Goal: Task Accomplishment & Management: Manage account settings

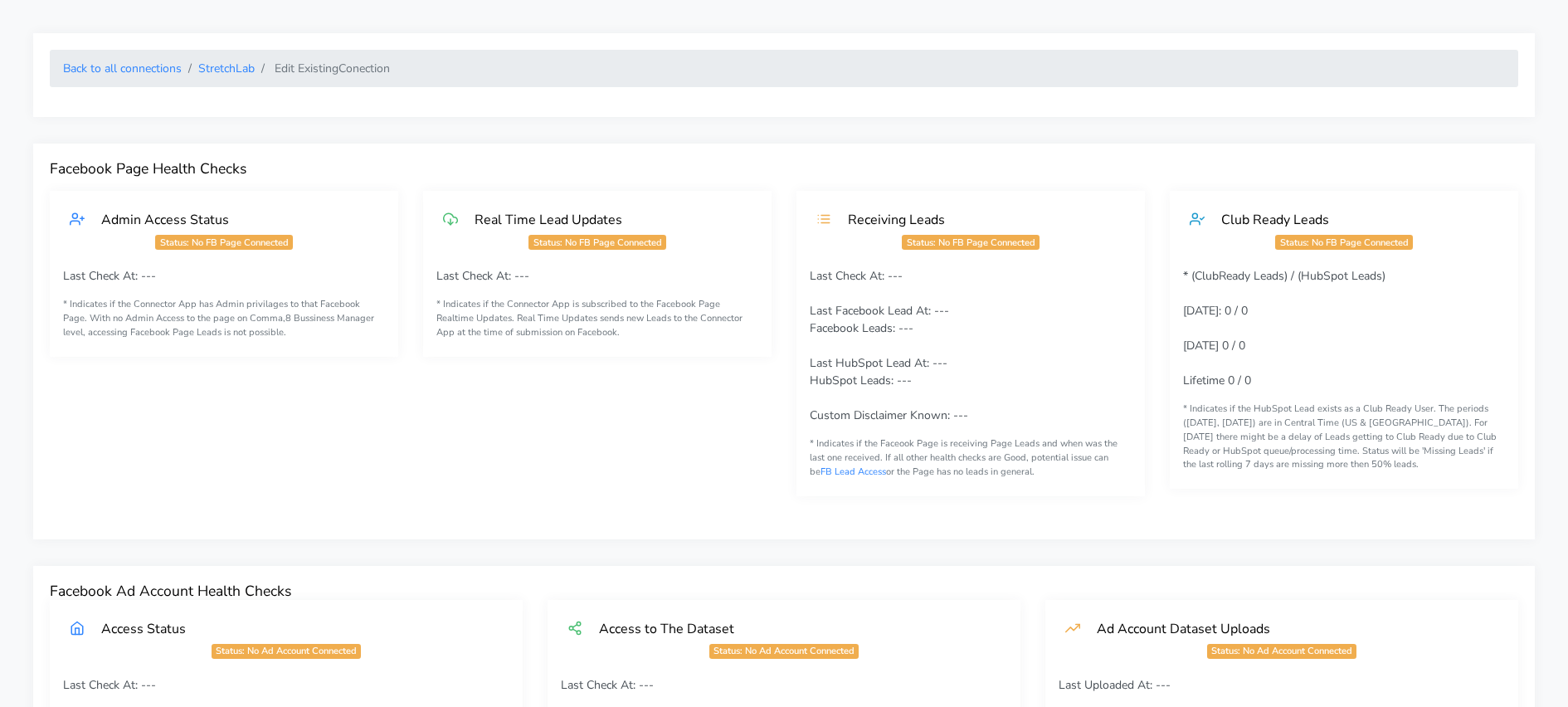
scroll to position [1429, 0]
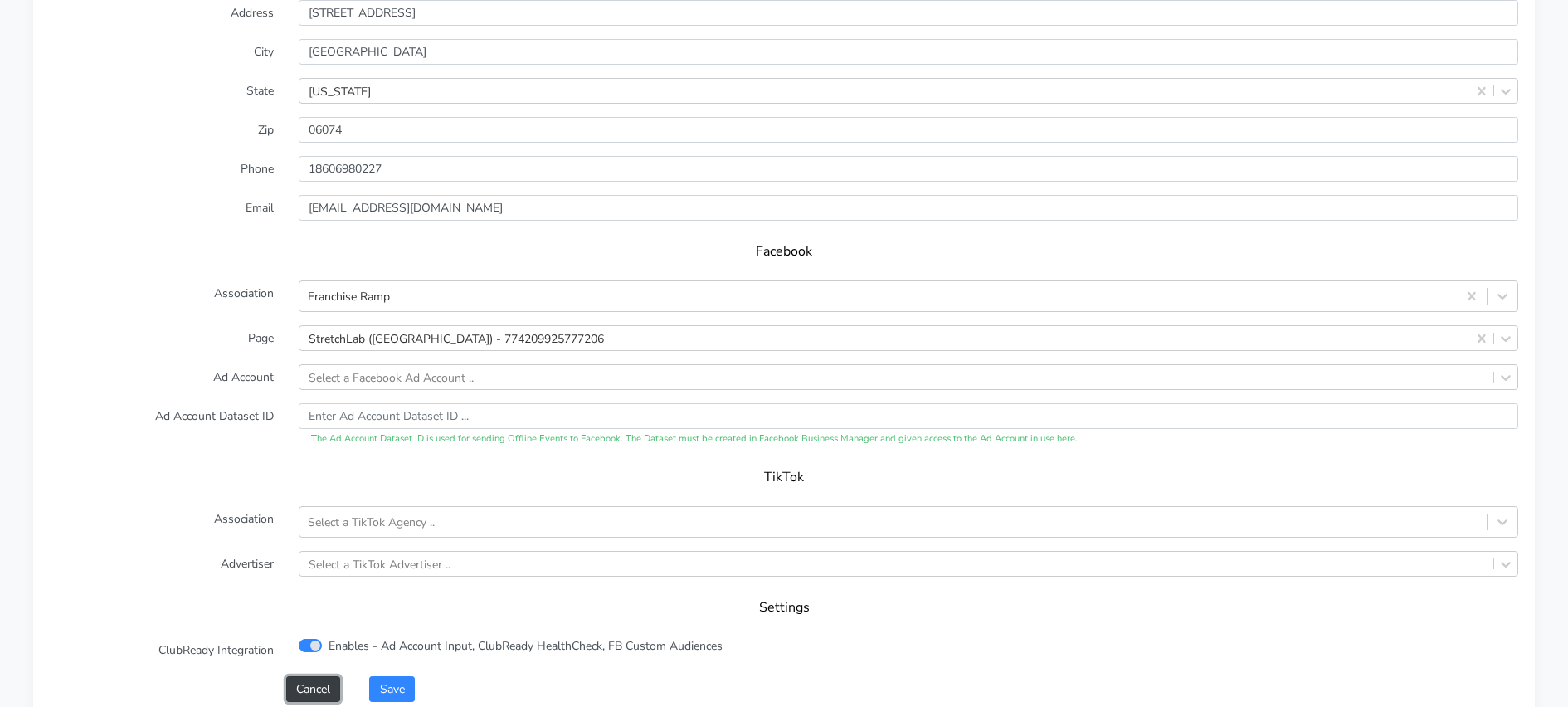
click at [312, 682] on button "Cancel" at bounding box center [313, 688] width 54 height 25
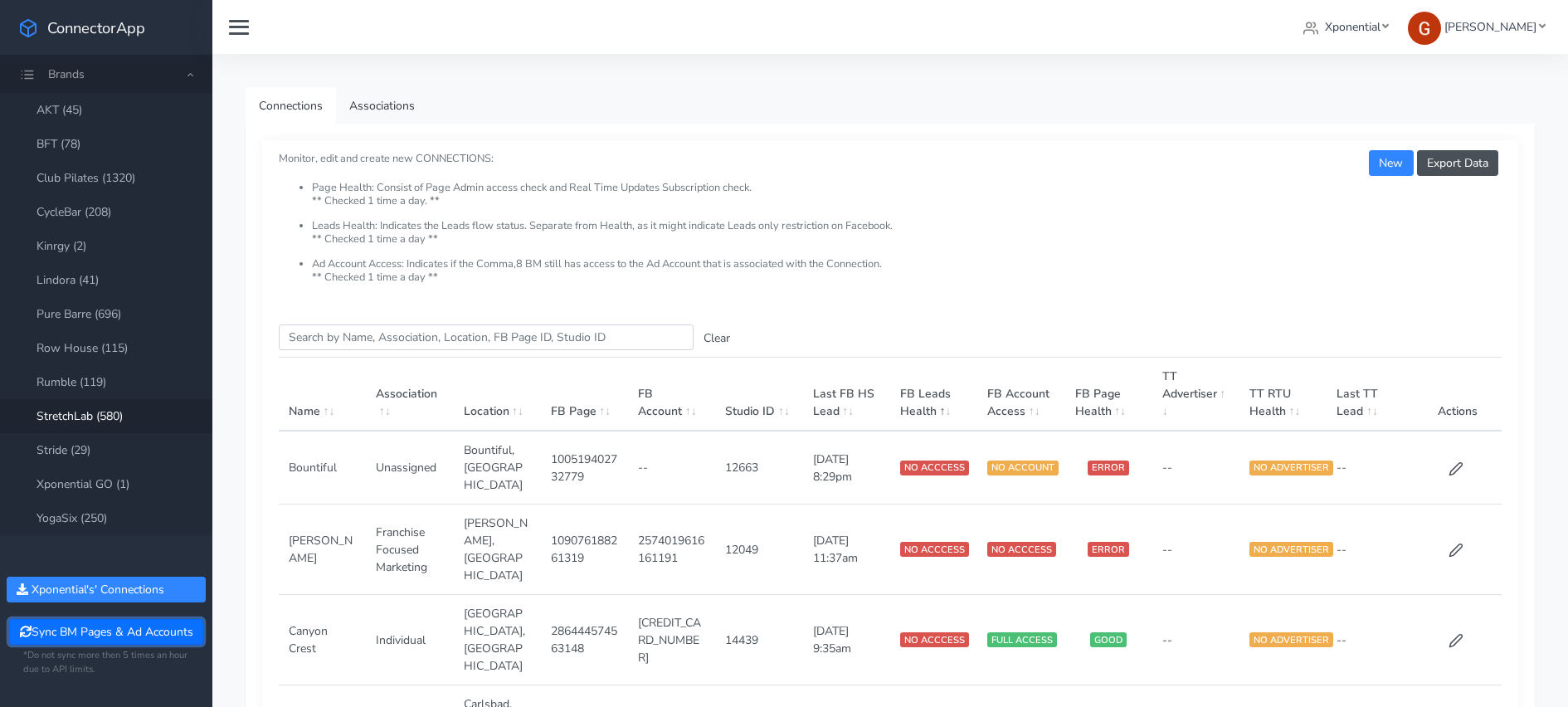
click at [110, 636] on button "Sync BM Pages & Ad Accounts" at bounding box center [105, 631] width 193 height 25
click at [381, 342] on input "Search this table" at bounding box center [486, 337] width 415 height 25
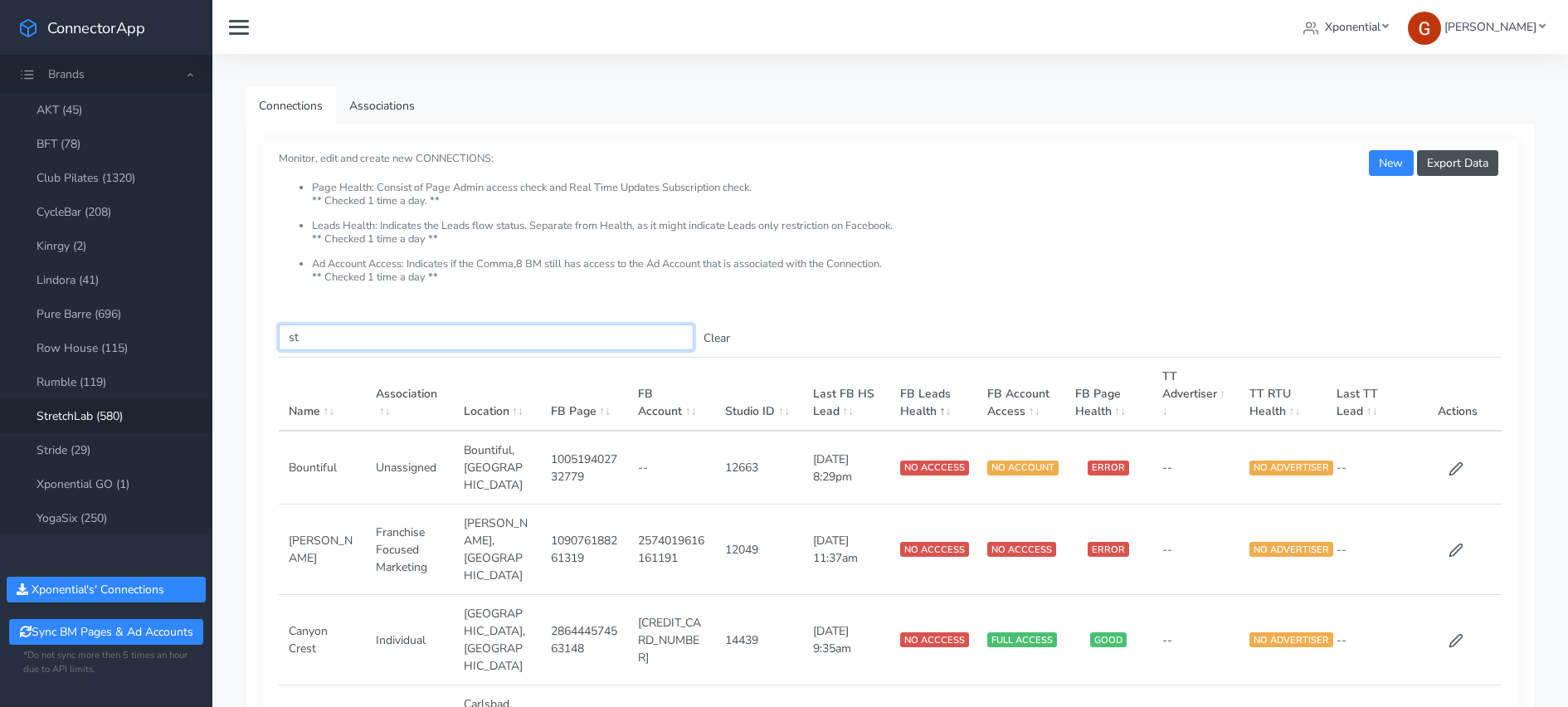
type input "s"
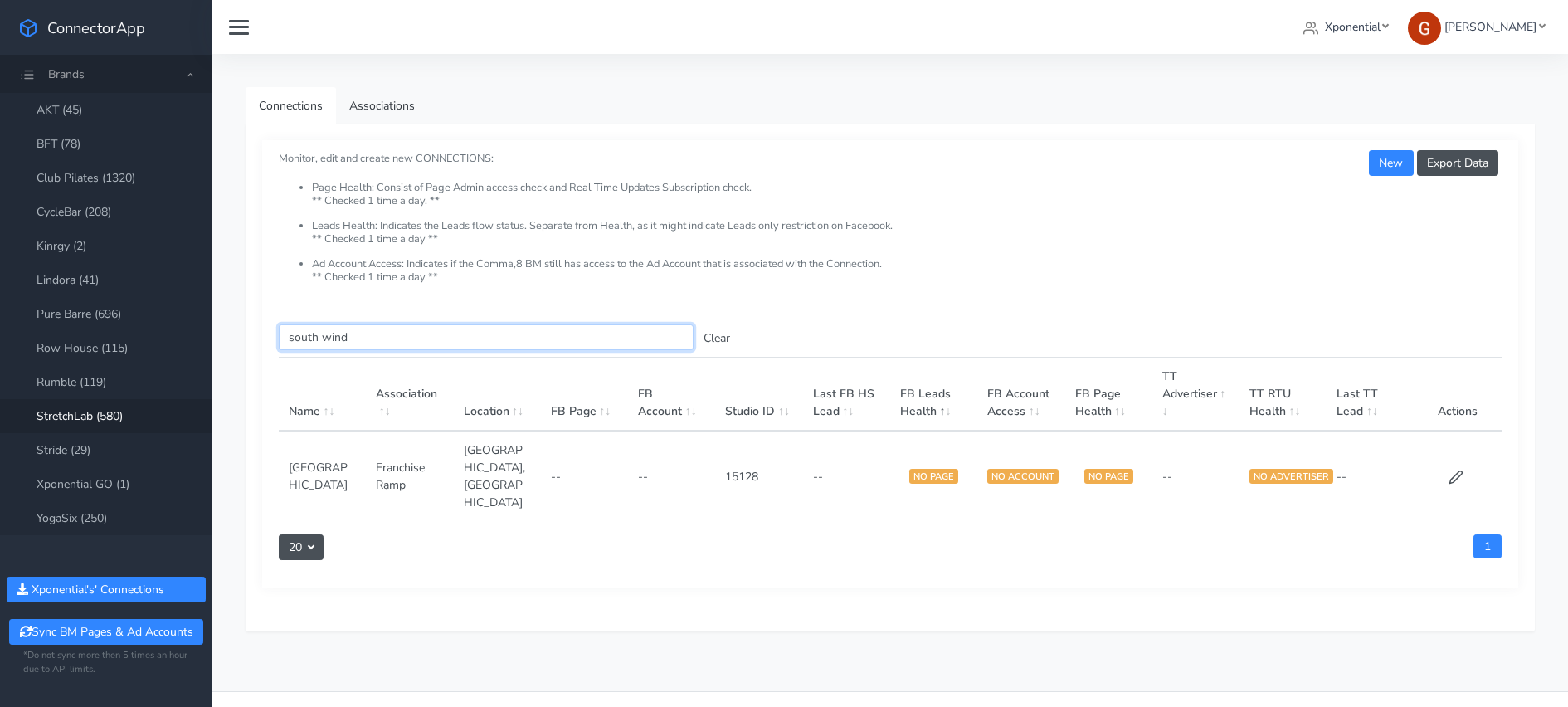
type input "south wind"
click at [1442, 464] on td at bounding box center [1459, 475] width 88 height 90
click at [1455, 469] on icon at bounding box center [1456, 476] width 15 height 15
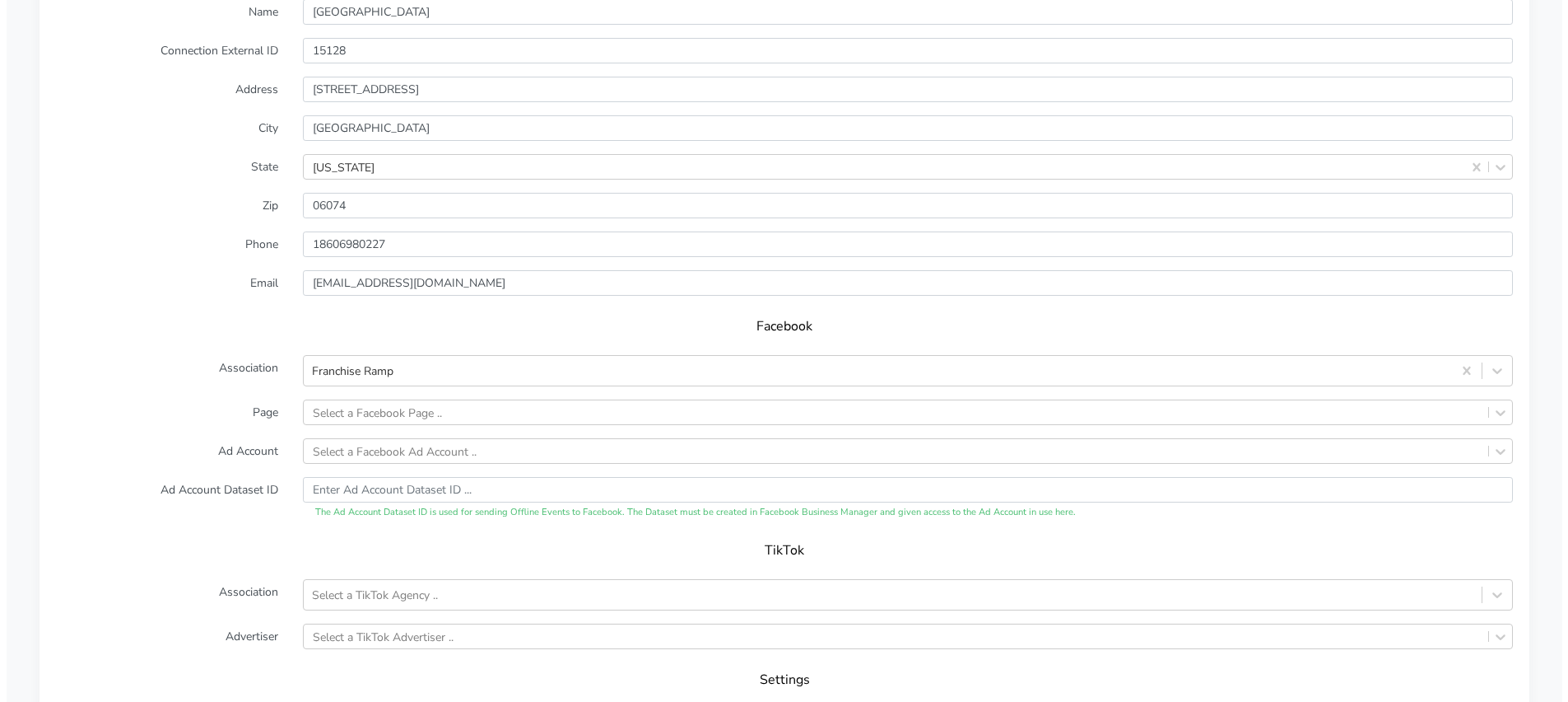
scroll to position [1480, 0]
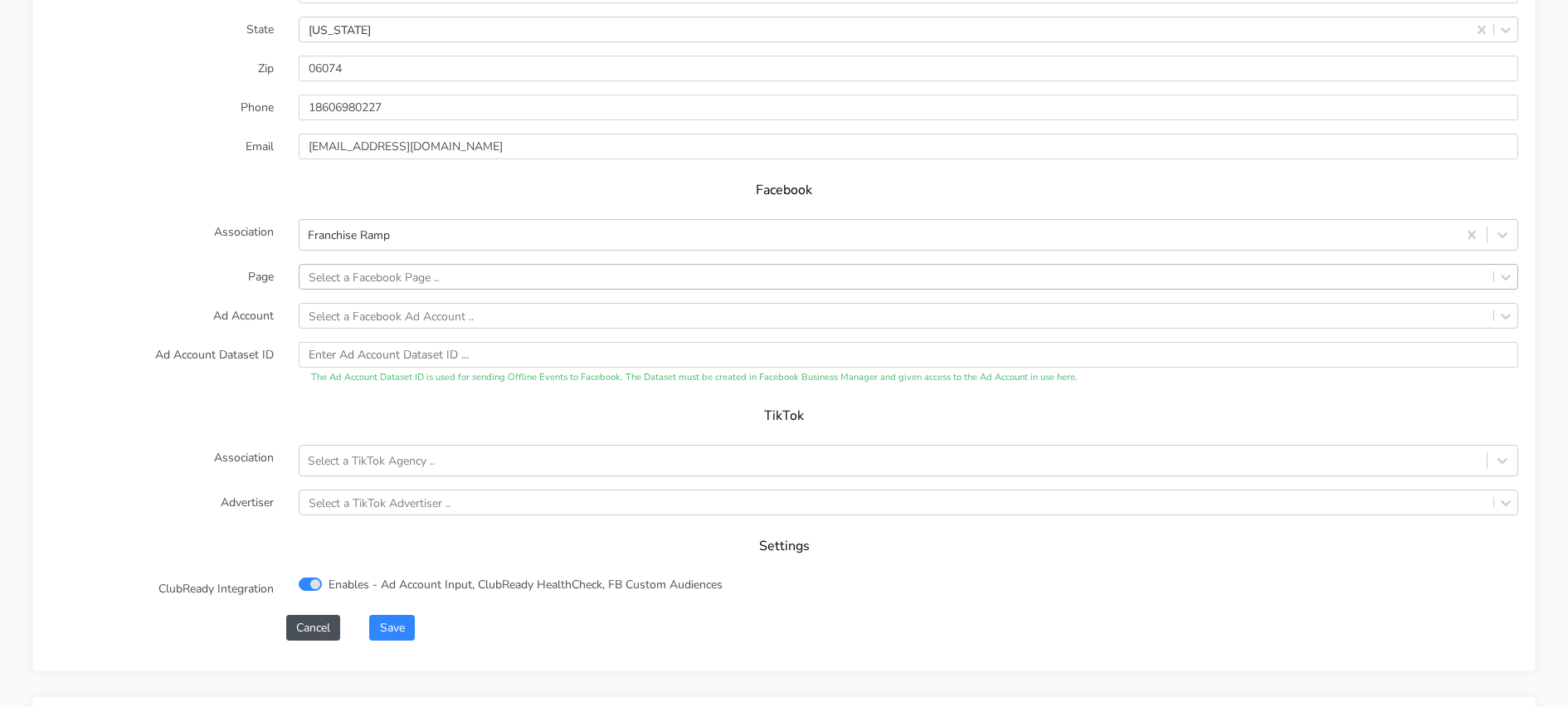
click at [370, 269] on div "Select a Facebook Page .." at bounding box center [374, 276] width 130 height 18
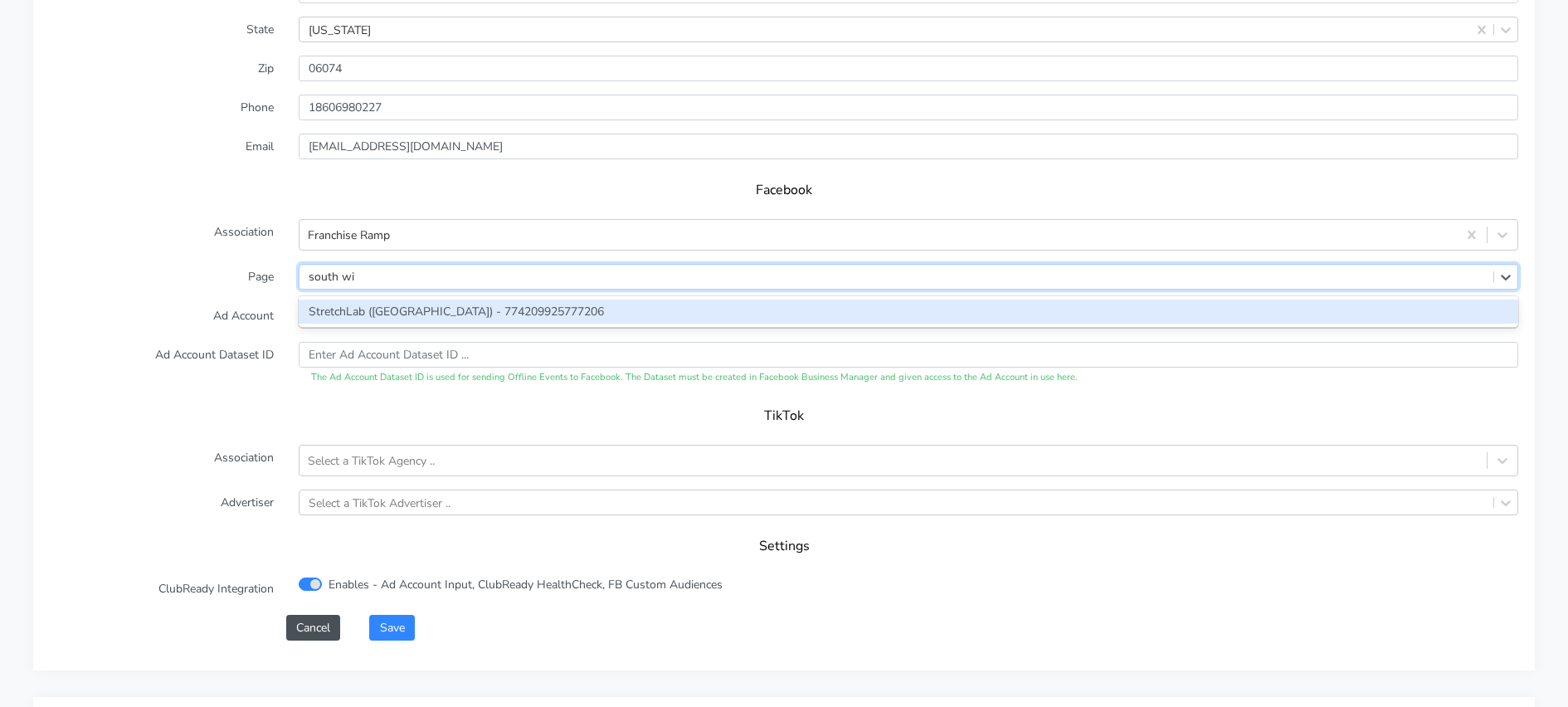
type input "south win"
click at [399, 306] on div "StretchLab ([GEOGRAPHIC_DATA]) - 774209925777206" at bounding box center [908, 311] width 1220 height 24
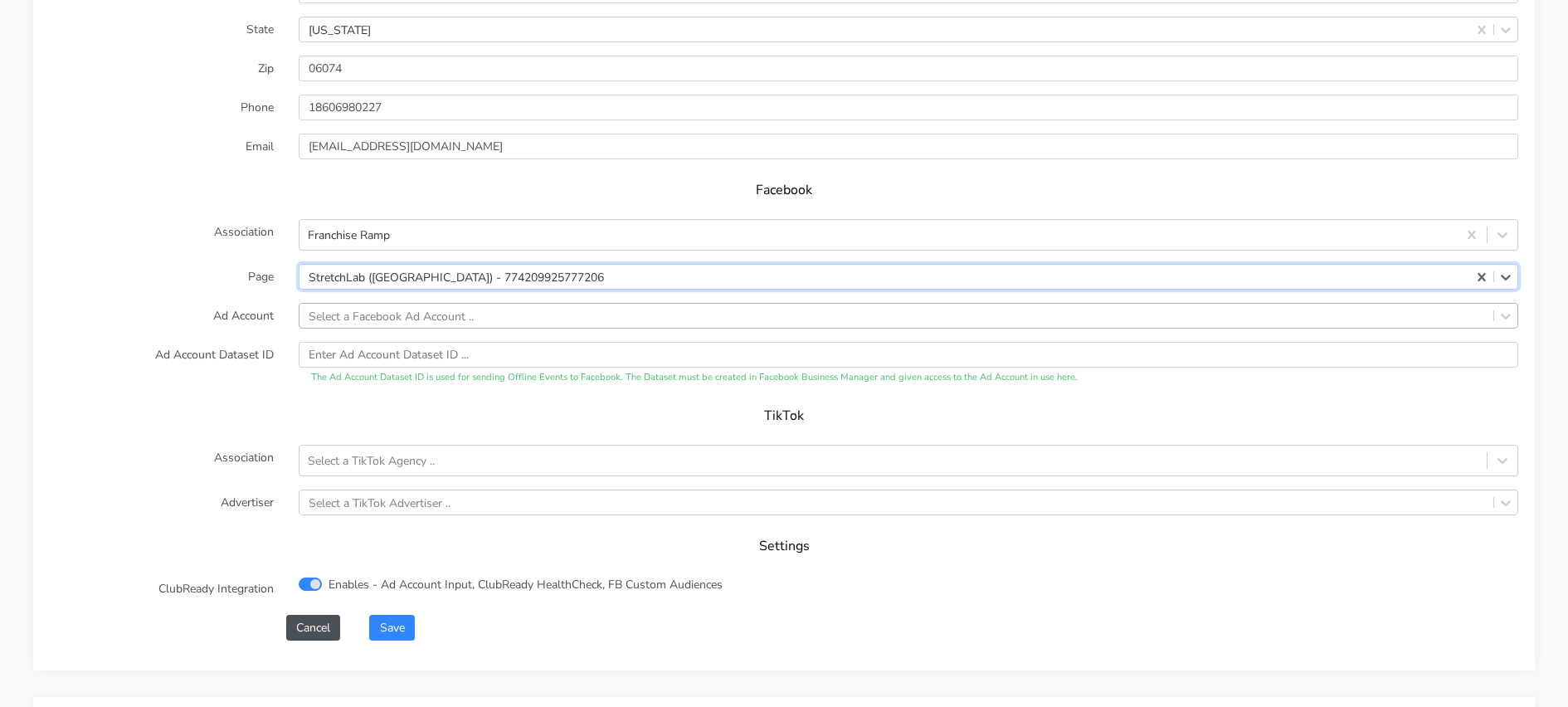
click at [404, 319] on div "Select a Facebook Ad Account .." at bounding box center [391, 316] width 165 height 18
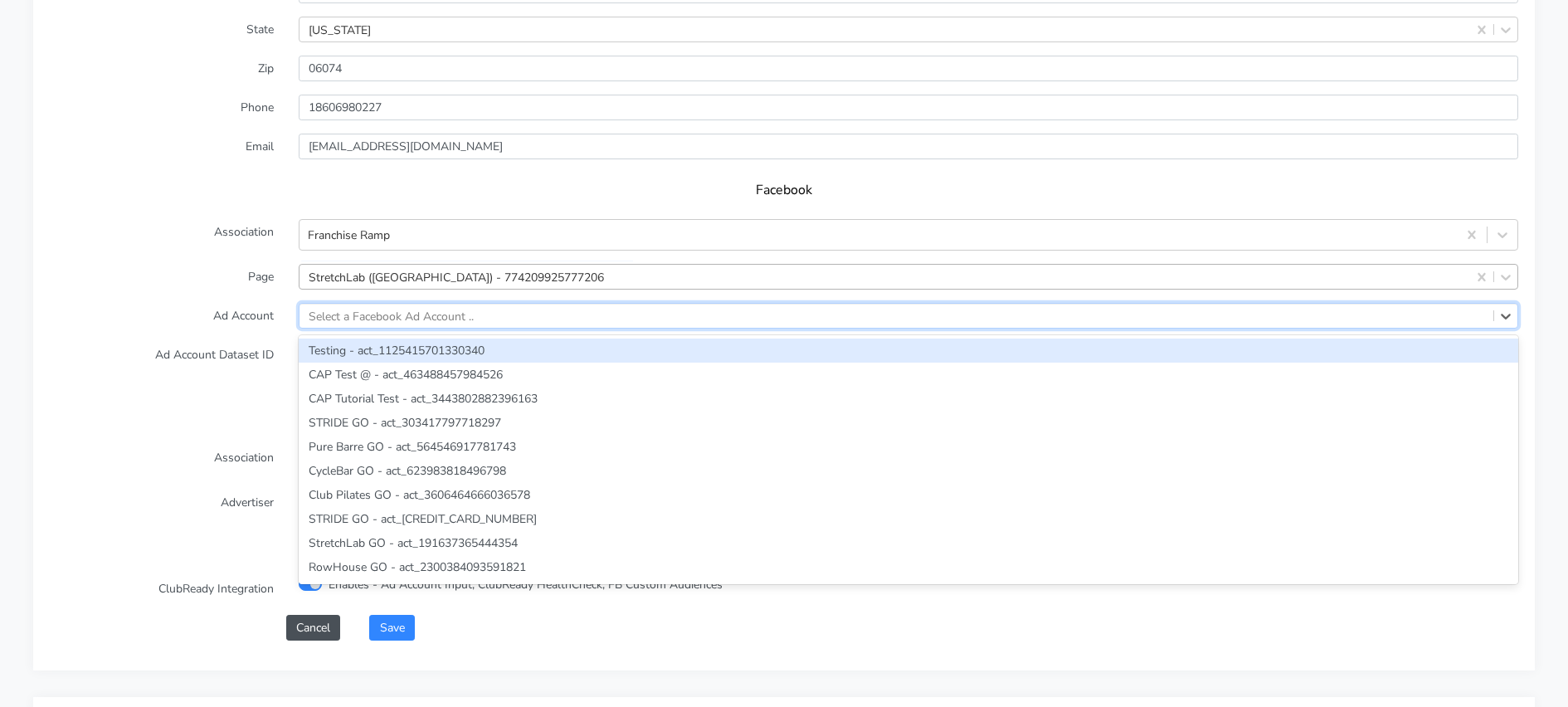
paste input "1307504034343743"
type input "1307504034343743"
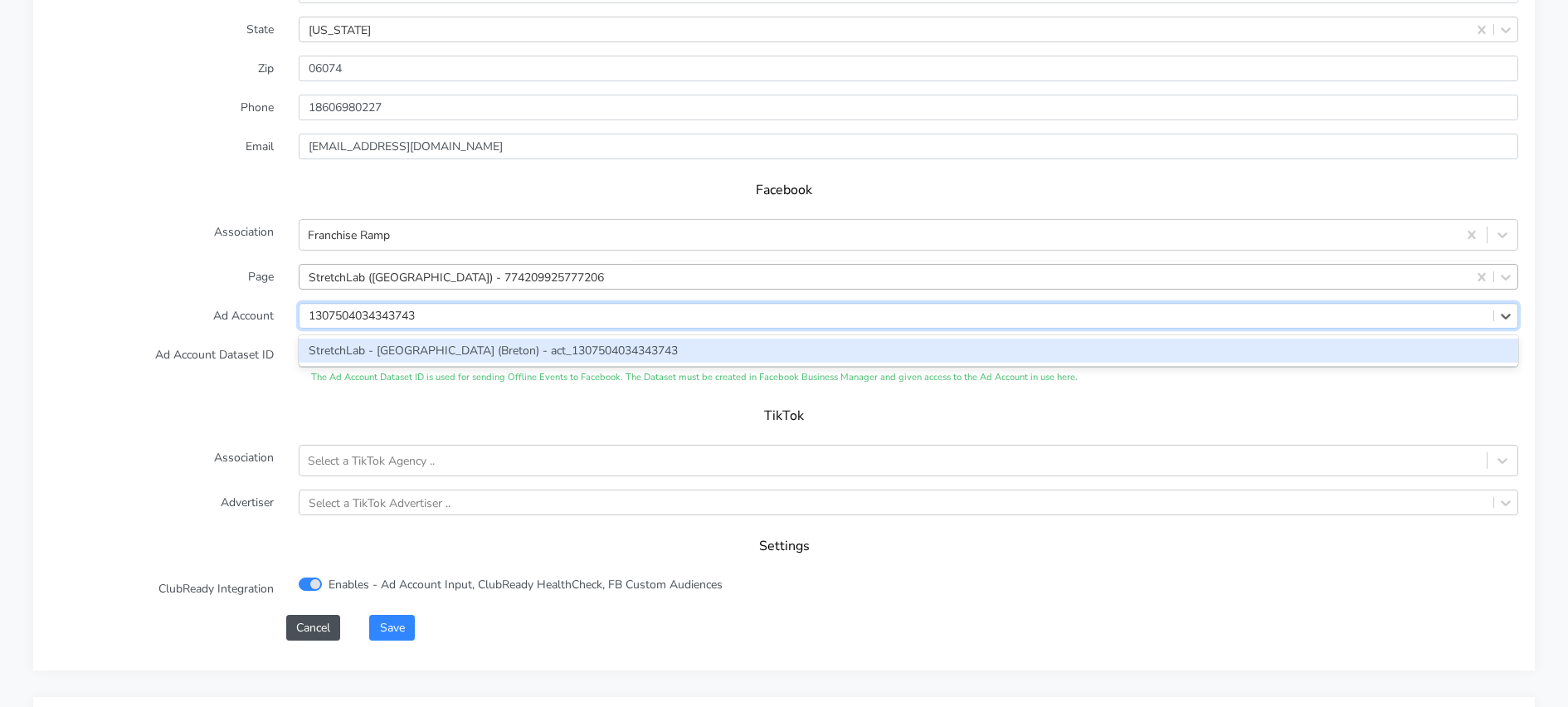
click at [366, 362] on div "StretchLab - [GEOGRAPHIC_DATA] (Breton) - act_1307504034343743" at bounding box center [908, 350] width 1220 height 24
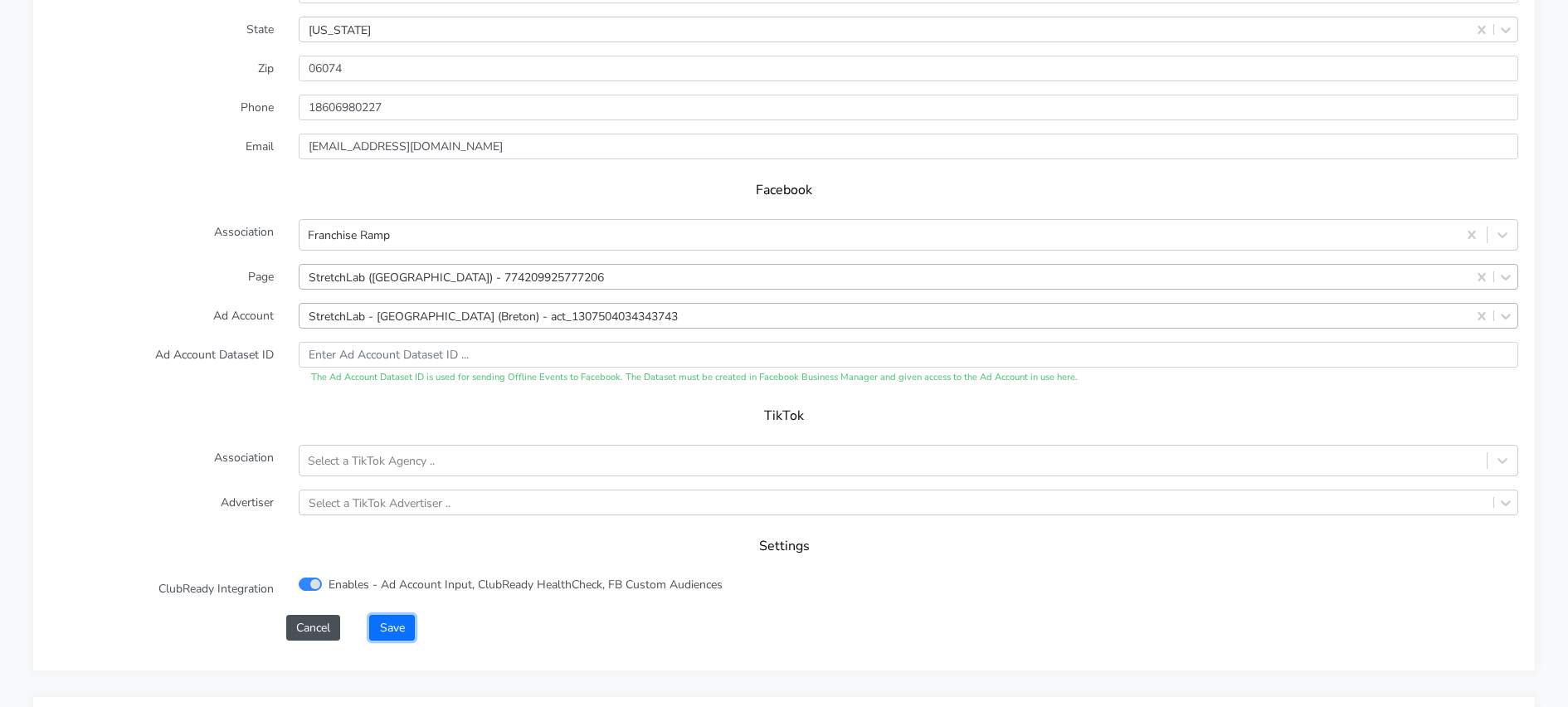
click at [397, 620] on button "Save" at bounding box center [391, 626] width 45 height 25
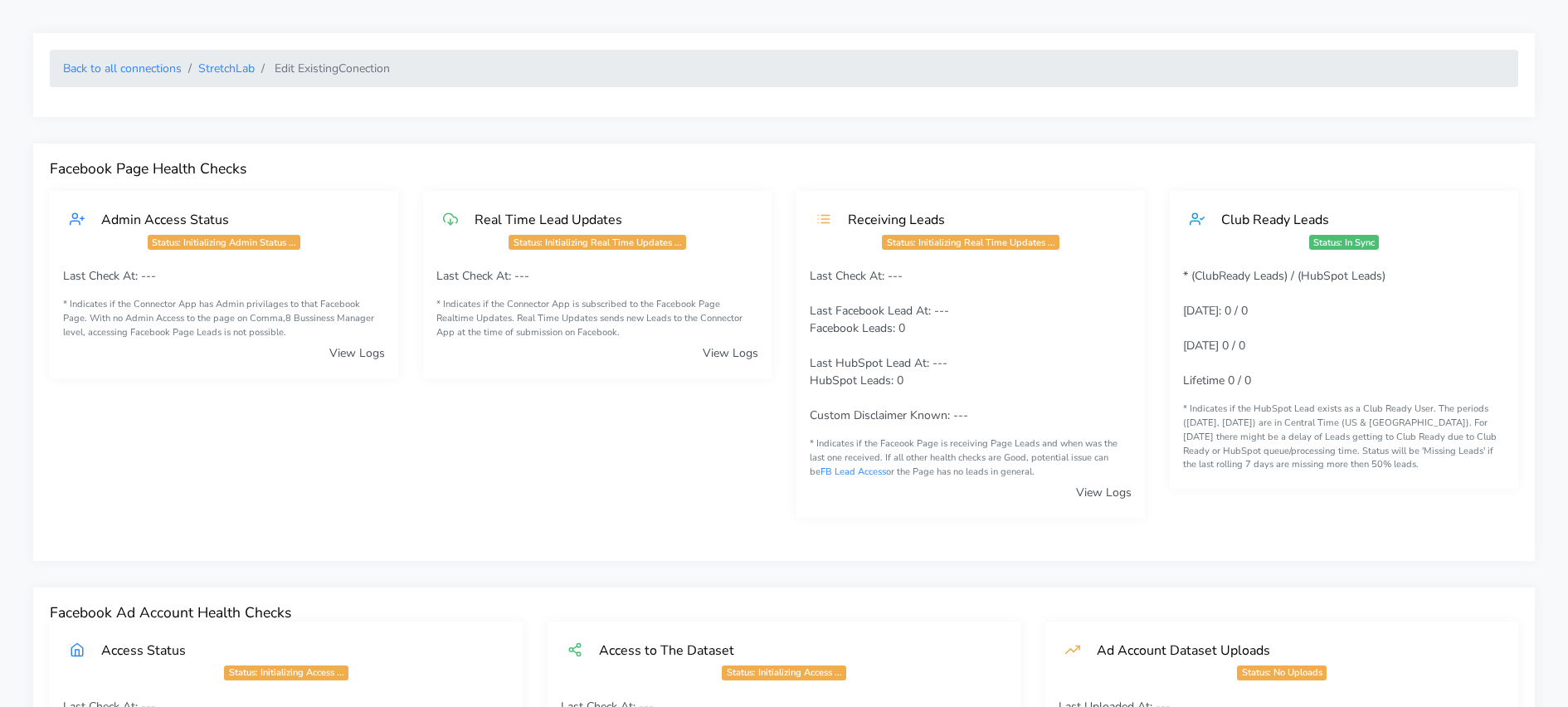
scroll to position [1662, 0]
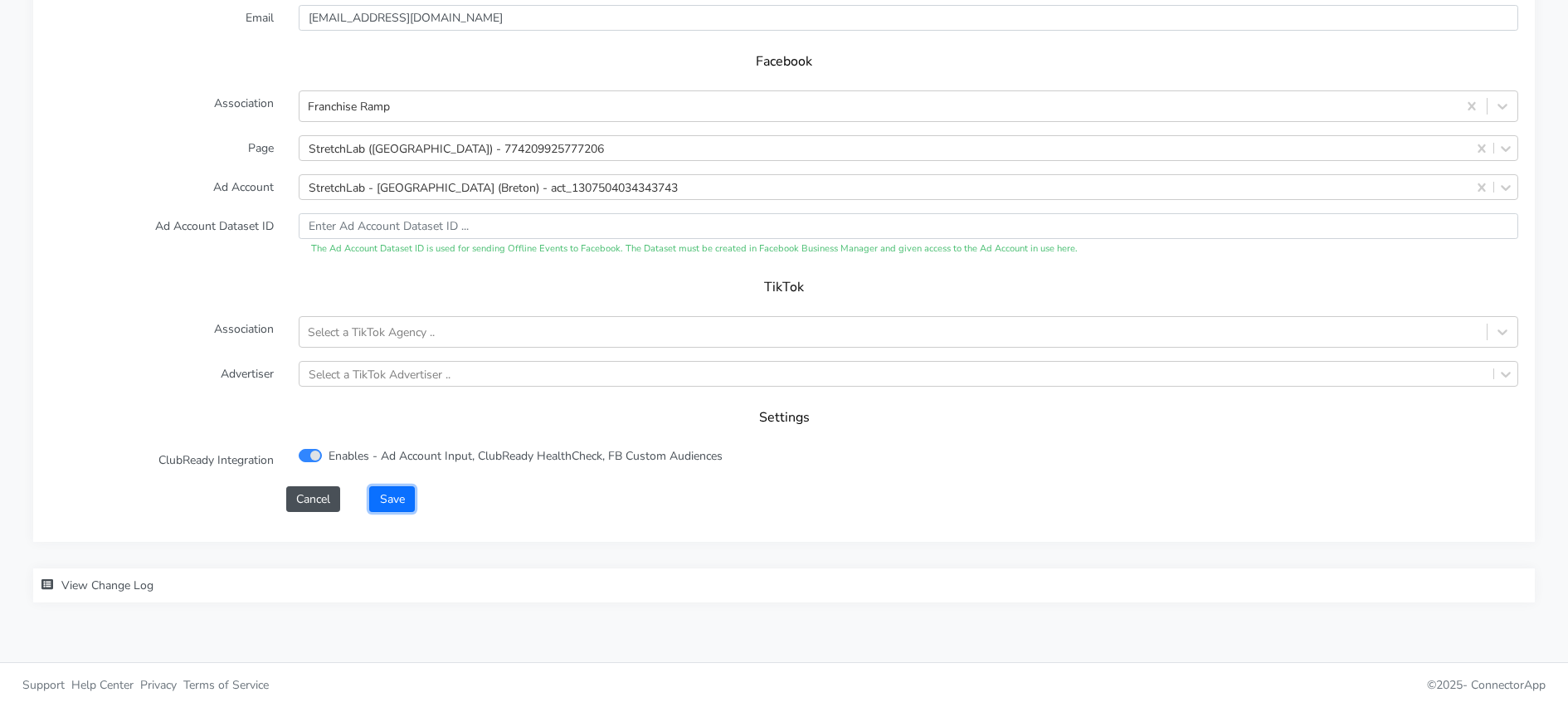
click at [398, 505] on button "Save" at bounding box center [391, 498] width 45 height 25
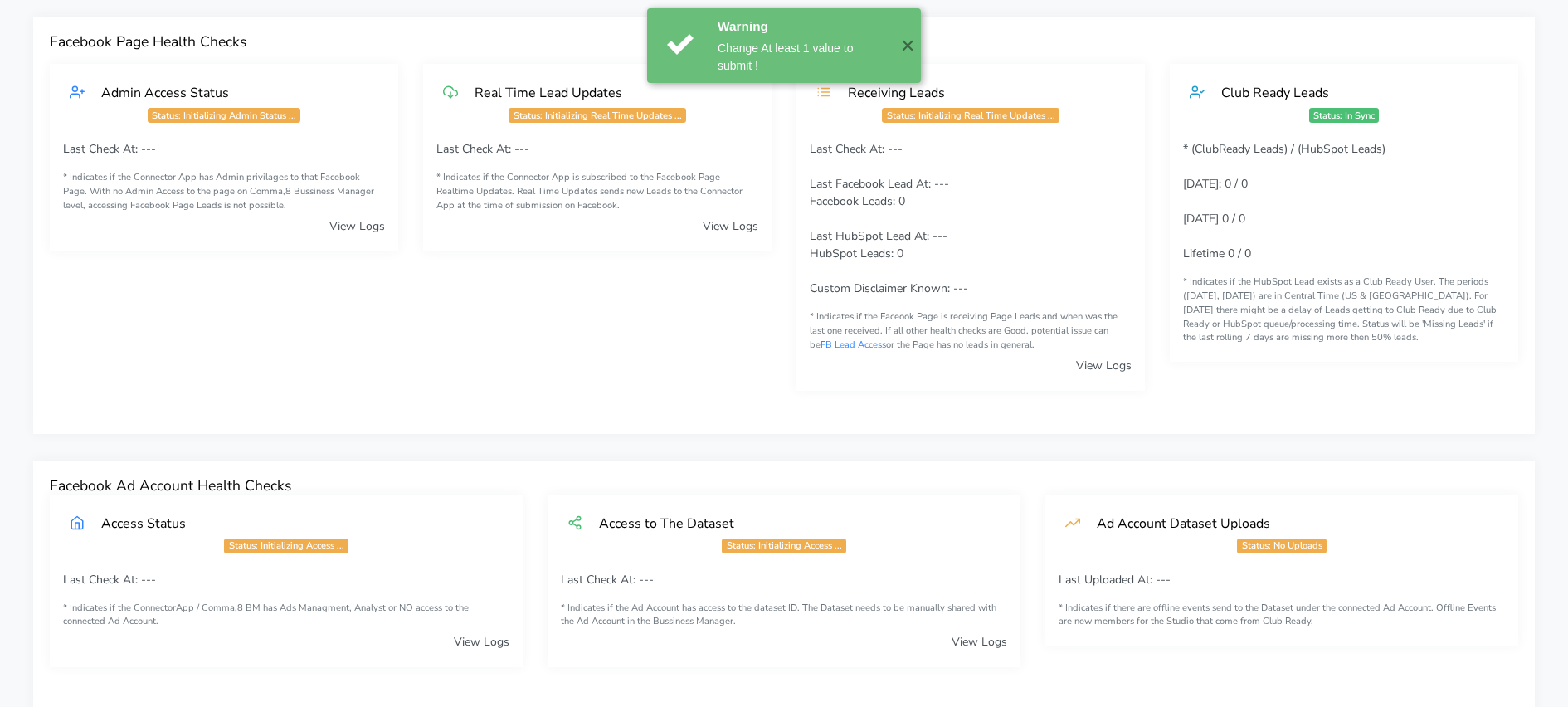
scroll to position [0, 0]
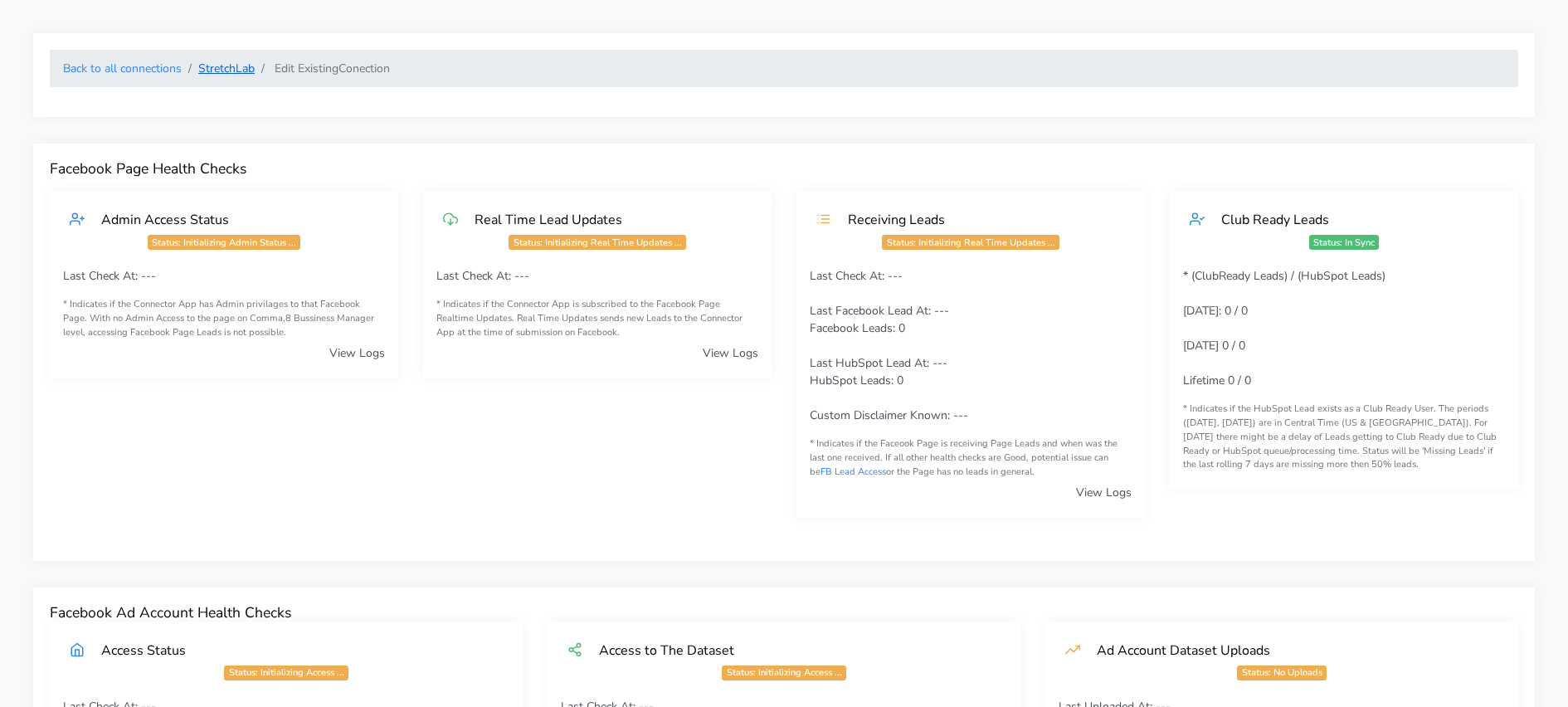
click at [227, 66] on link "StretchLab" at bounding box center [227, 68] width 56 height 16
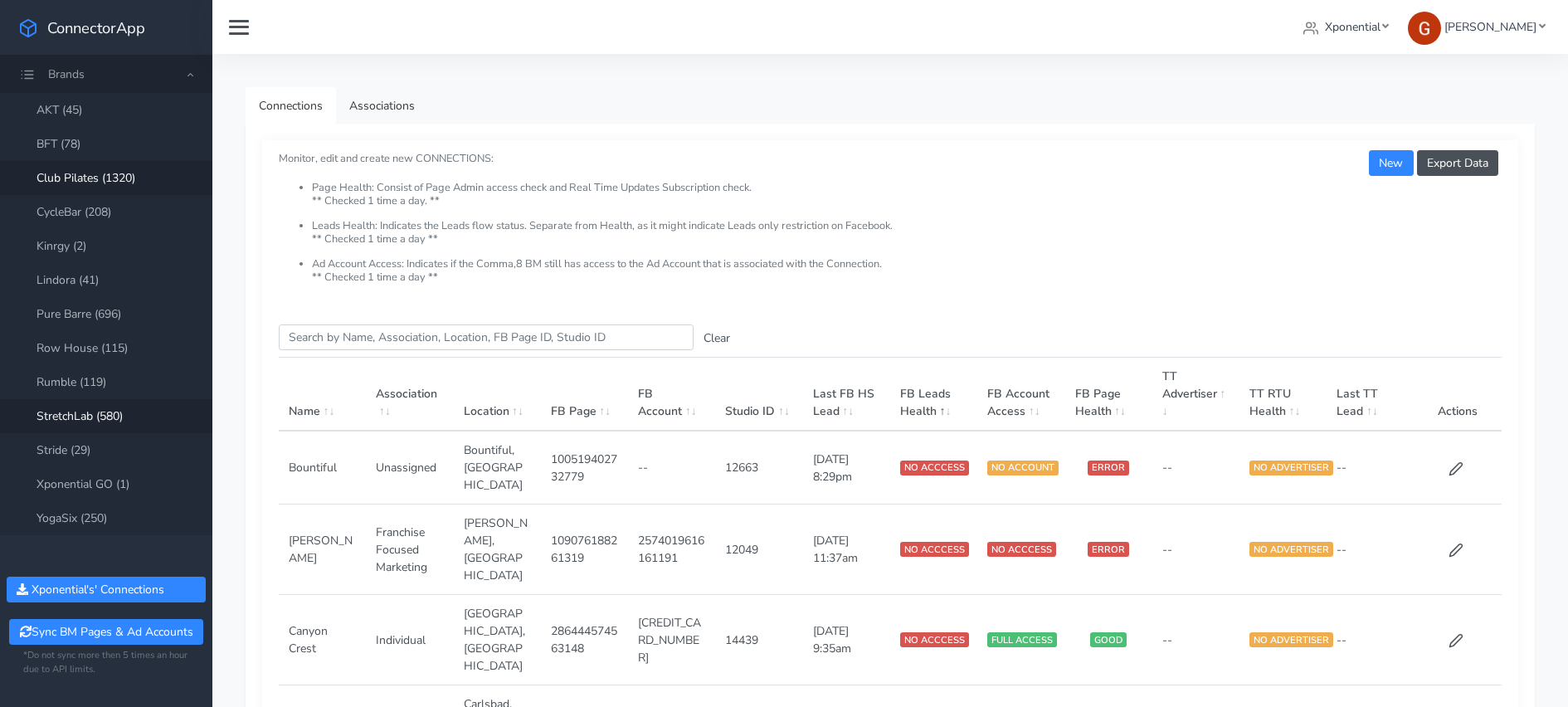
click at [116, 192] on link "Club Pilates (1320)" at bounding box center [106, 178] width 213 height 34
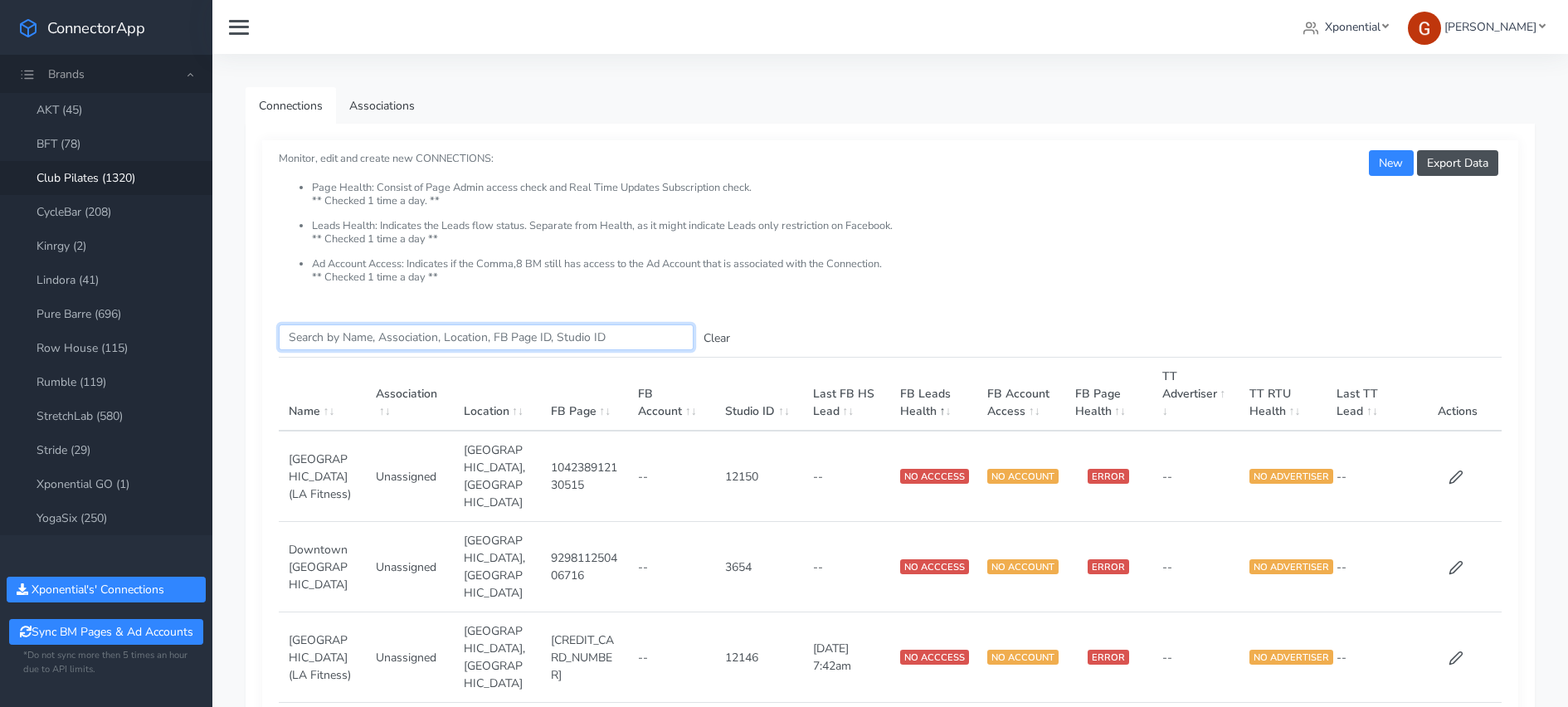
click at [389, 338] on input "Search this table" at bounding box center [486, 337] width 415 height 25
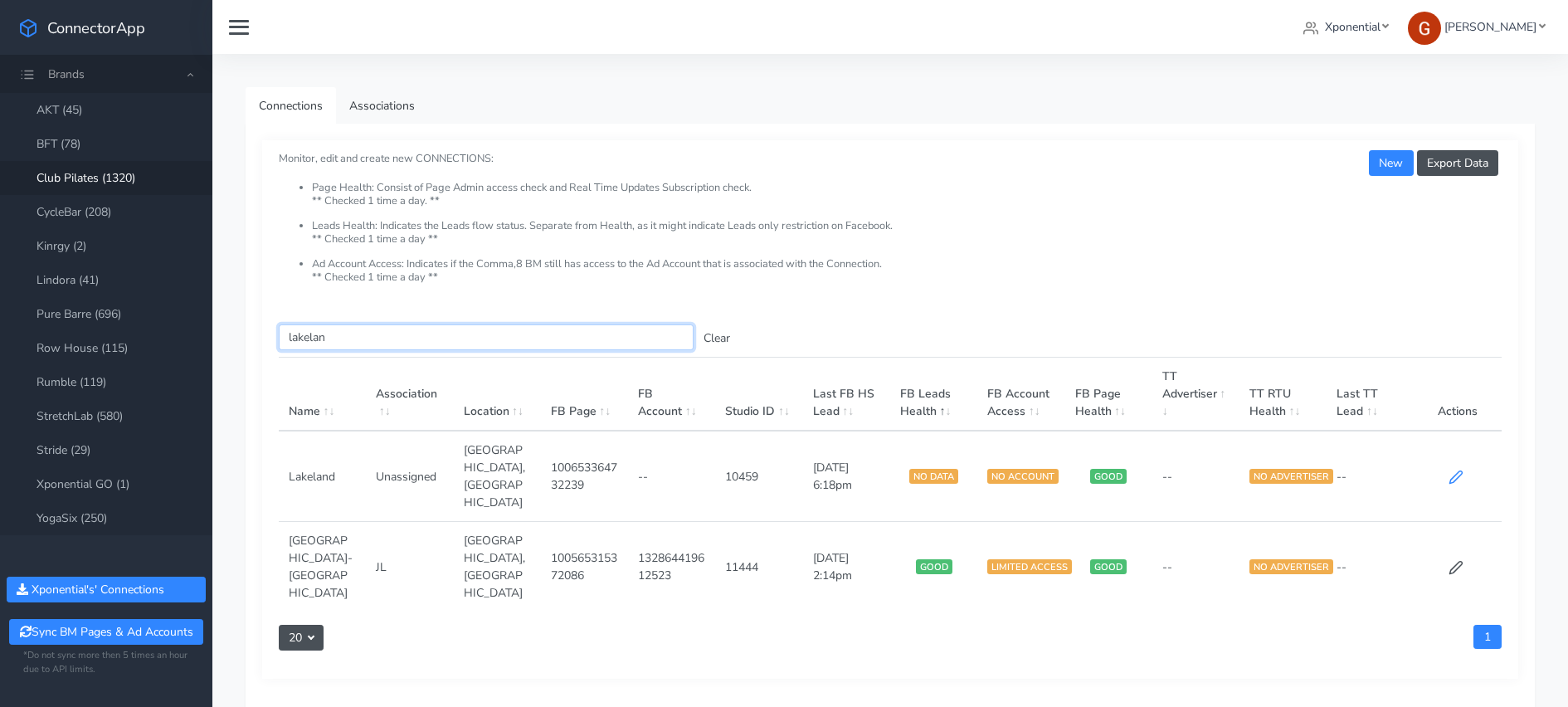
type input "lakelan"
click at [1461, 469] on icon at bounding box center [1456, 476] width 15 height 15
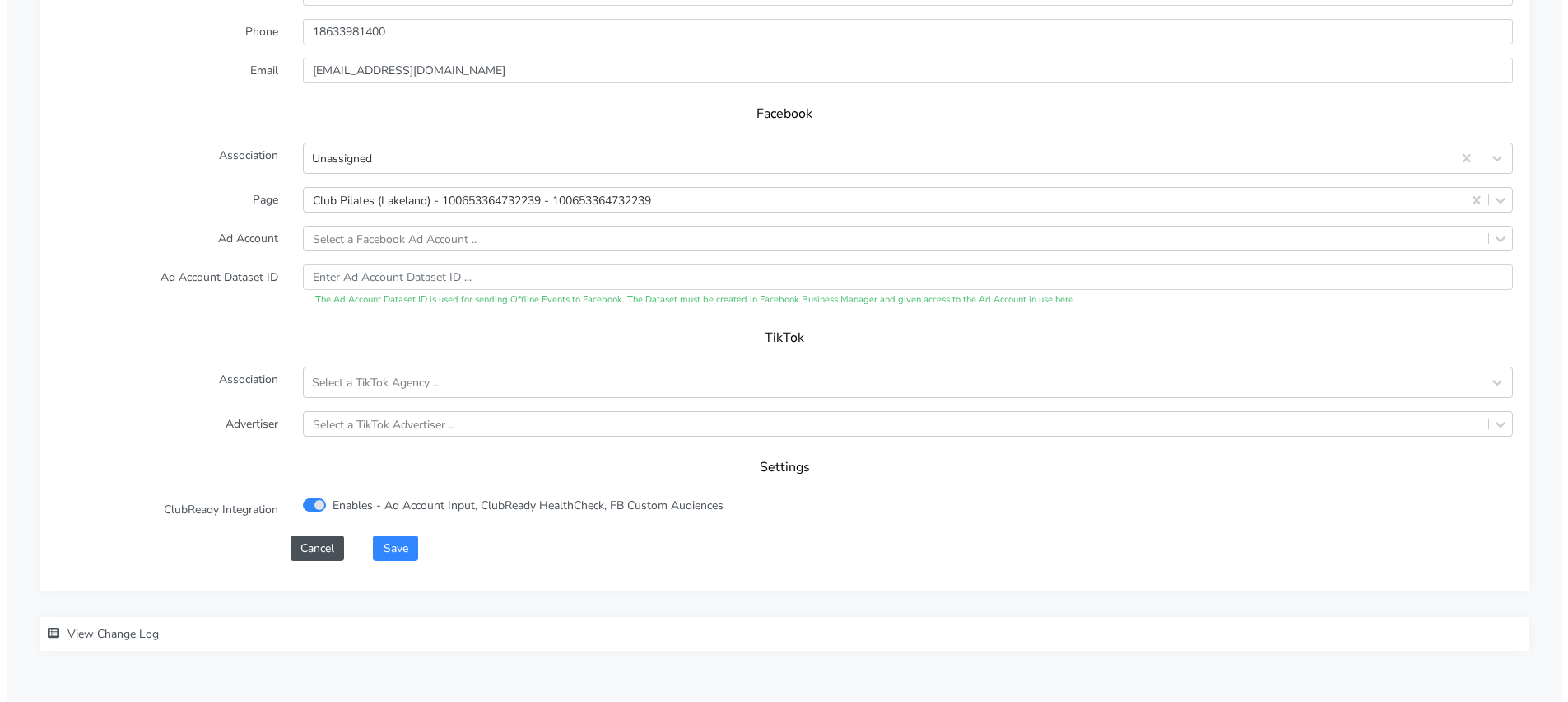
scroll to position [1615, 0]
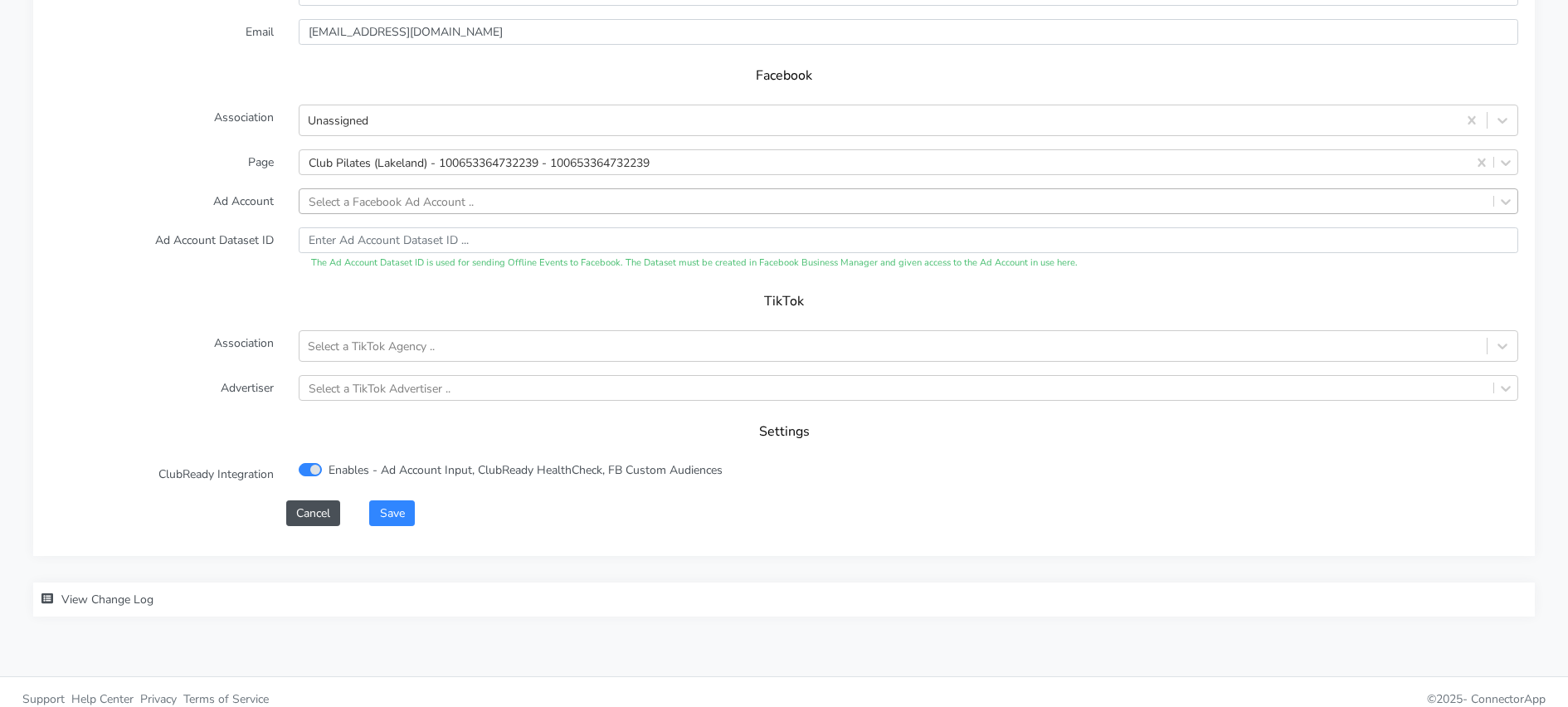
click at [364, 206] on div "Select a Facebook Ad Account .." at bounding box center [391, 201] width 165 height 18
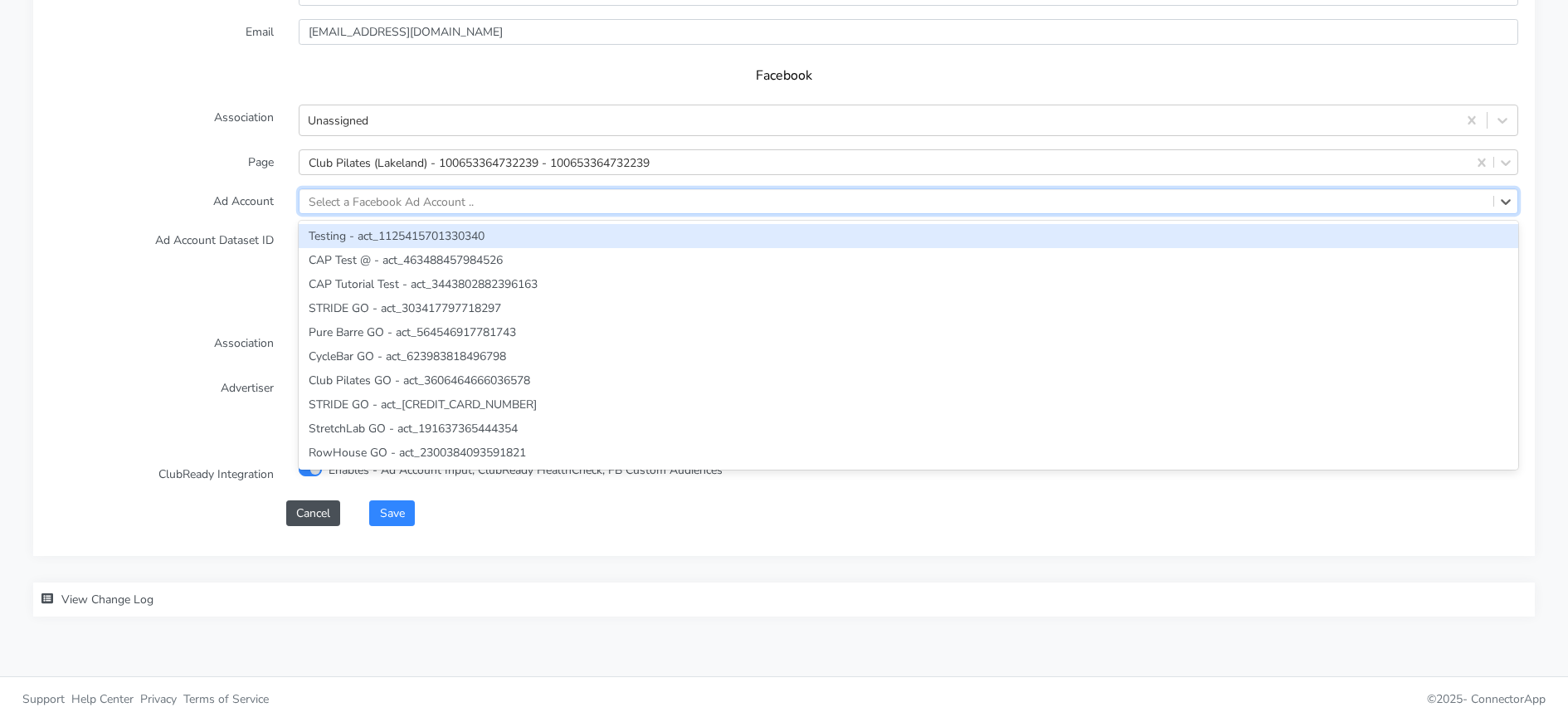
paste input "[CREDIT_CARD_NUMBER]"
type input "[CREDIT_CARD_NUMBER]"
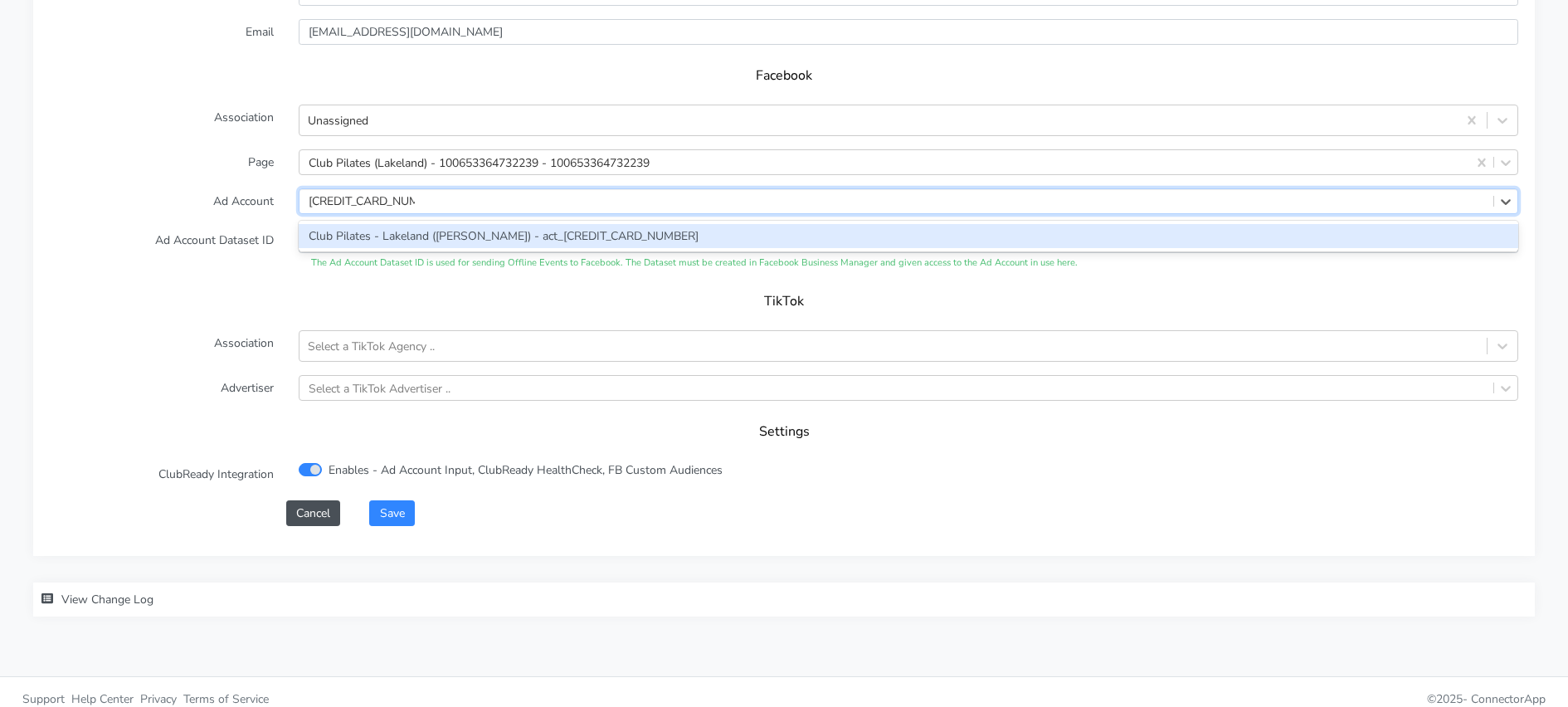
click at [353, 235] on div "Club Pilates - Lakeland ([PERSON_NAME]) - act_[CREDIT_CARD_NUMBER]" at bounding box center [908, 235] width 1220 height 24
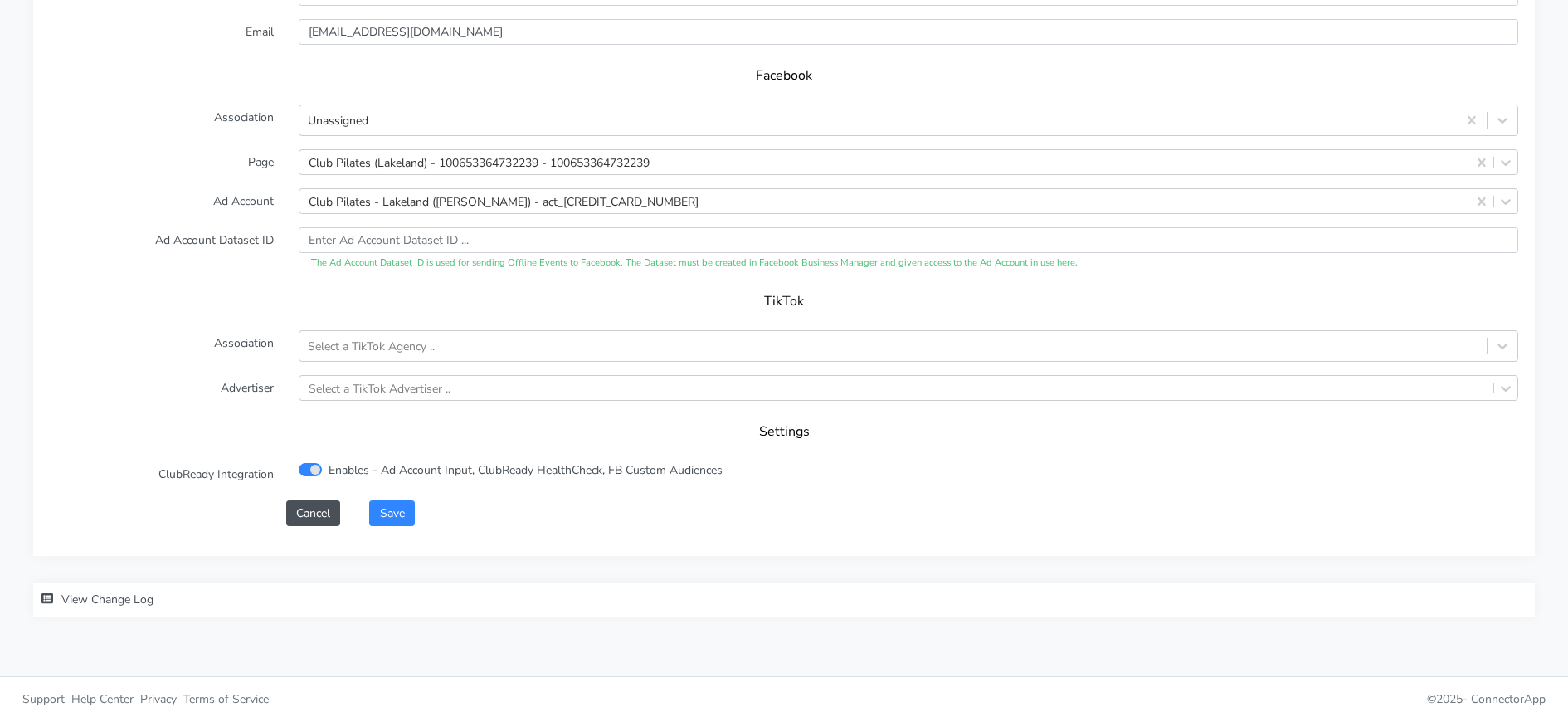
click at [404, 499] on form "XPO Admin Id clubpilates-lakeland Name Lakeland Connection External ID 10459 Ad…" at bounding box center [784, 116] width 1469 height 818
click at [402, 514] on button "Save" at bounding box center [391, 513] width 45 height 25
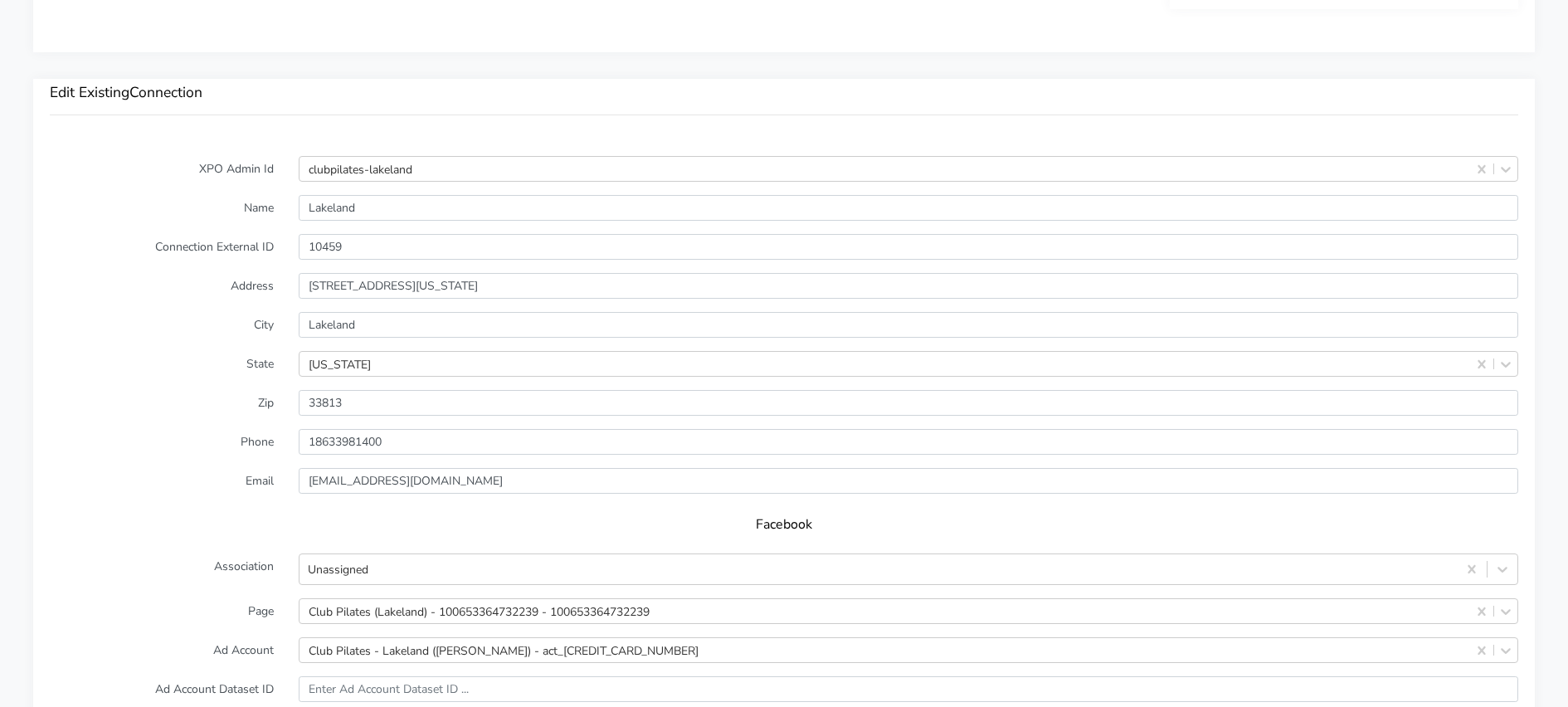
scroll to position [1445, 0]
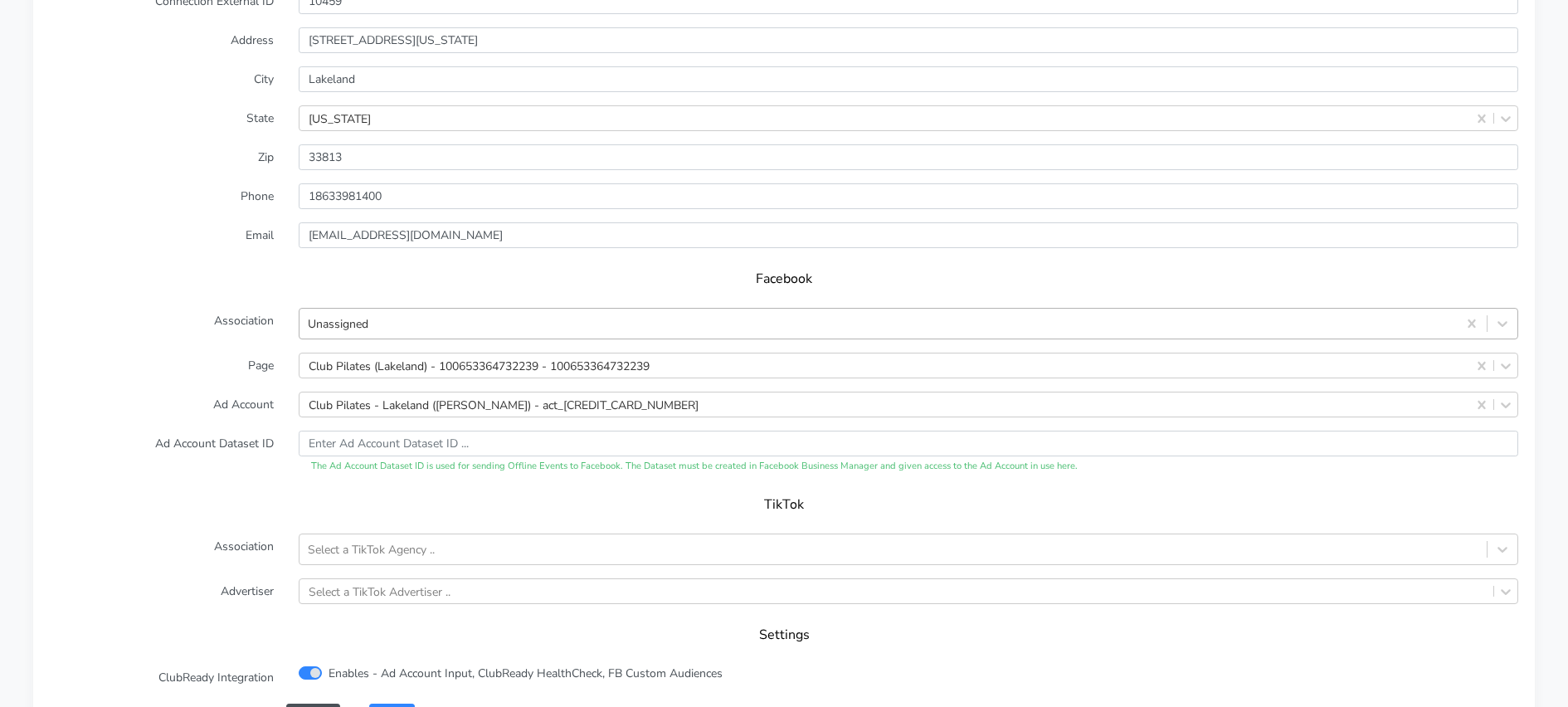
click at [404, 327] on div "Unassigned" at bounding box center [878, 323] width 1157 height 27
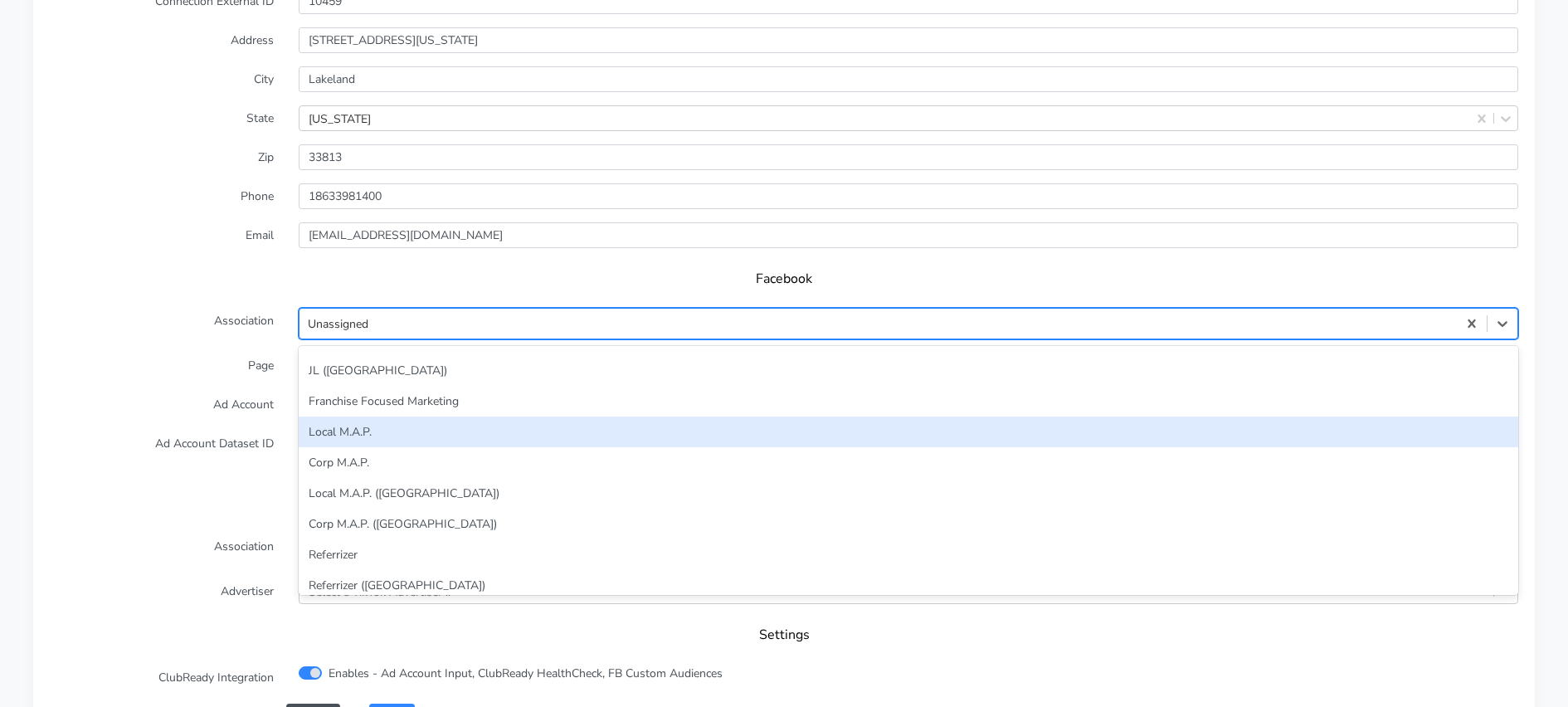
scroll to position [0, 0]
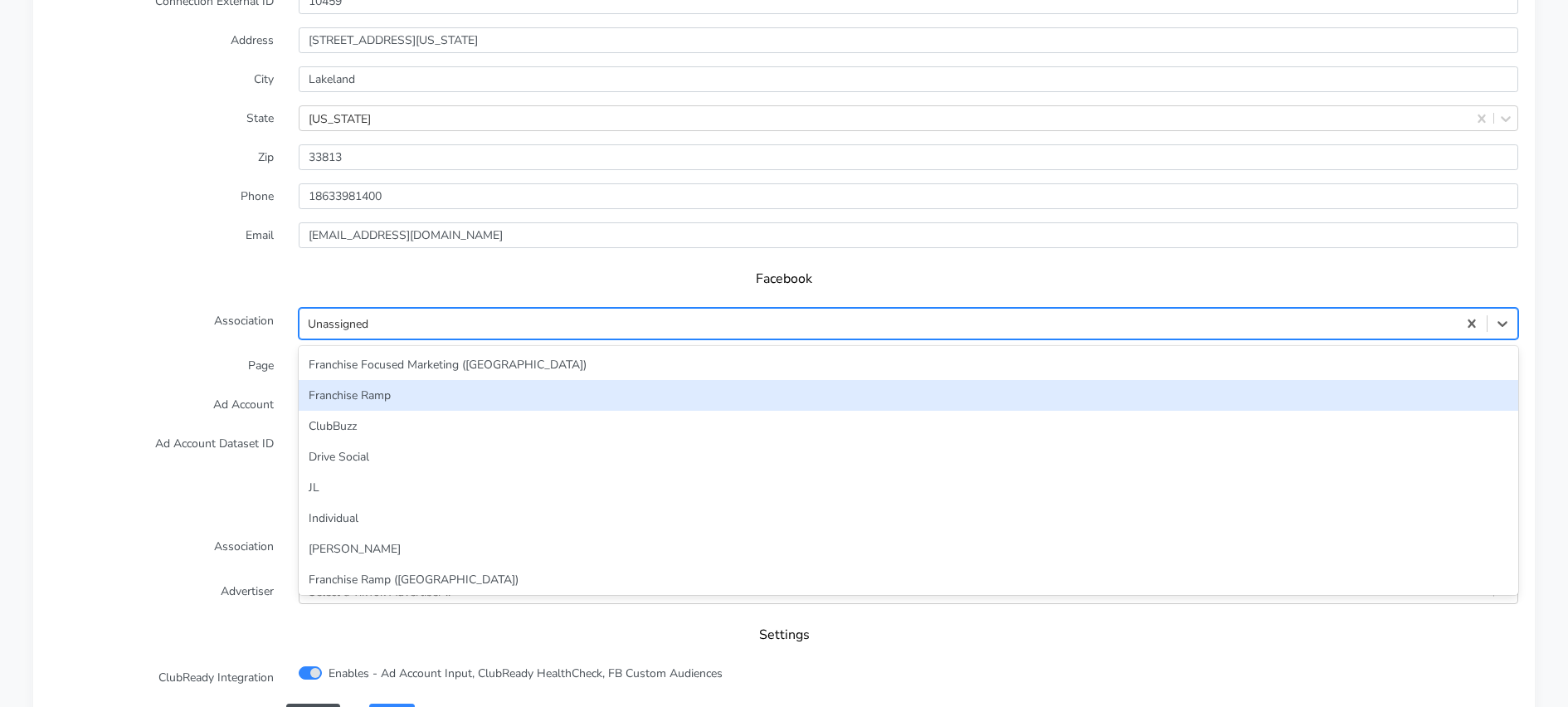
click at [374, 387] on div "Franchise Ramp" at bounding box center [908, 395] width 1220 height 31
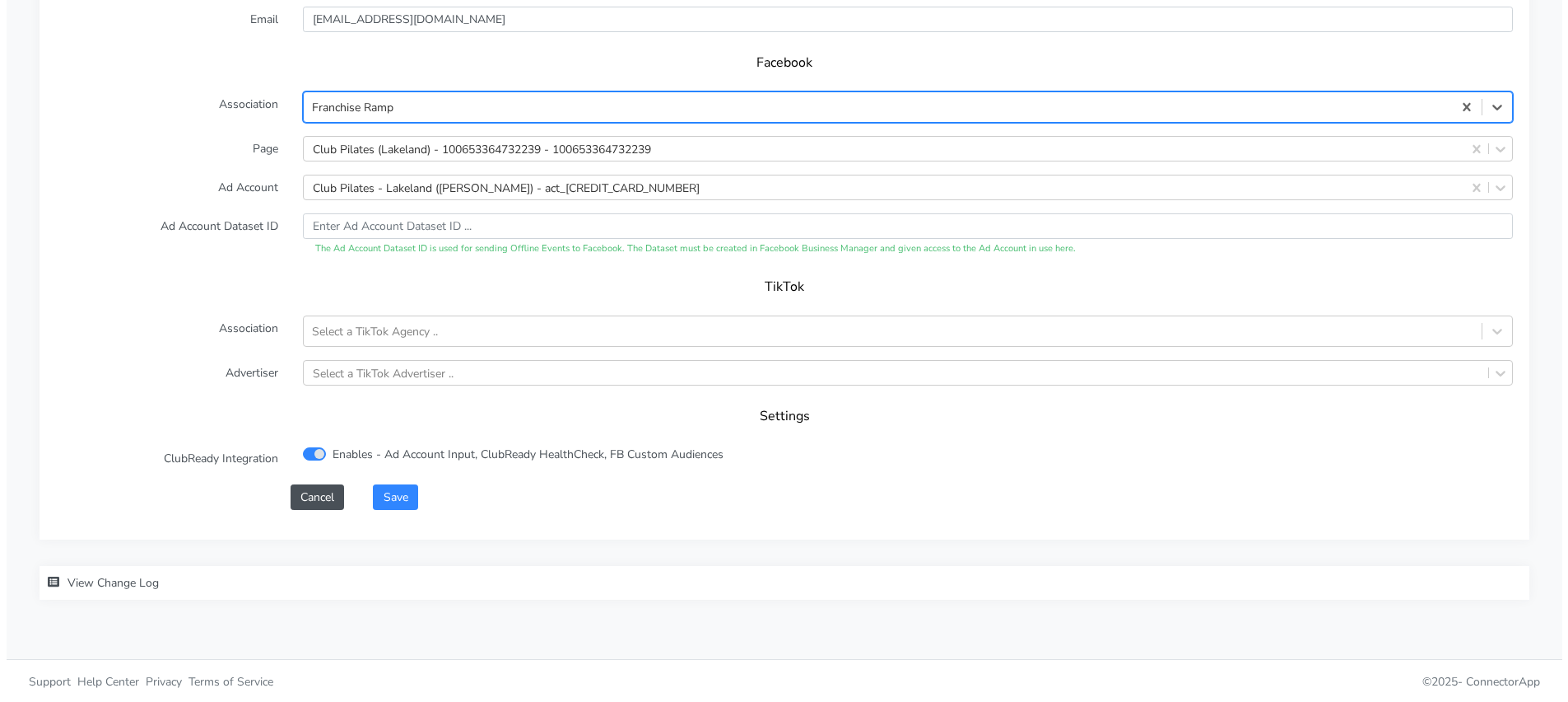
scroll to position [1650, 0]
click at [400, 480] on form "XPO Admin Id clubpilates-lakeland Name Lakeland Connection External ID 10459 Ad…" at bounding box center [778, 101] width 1457 height 812
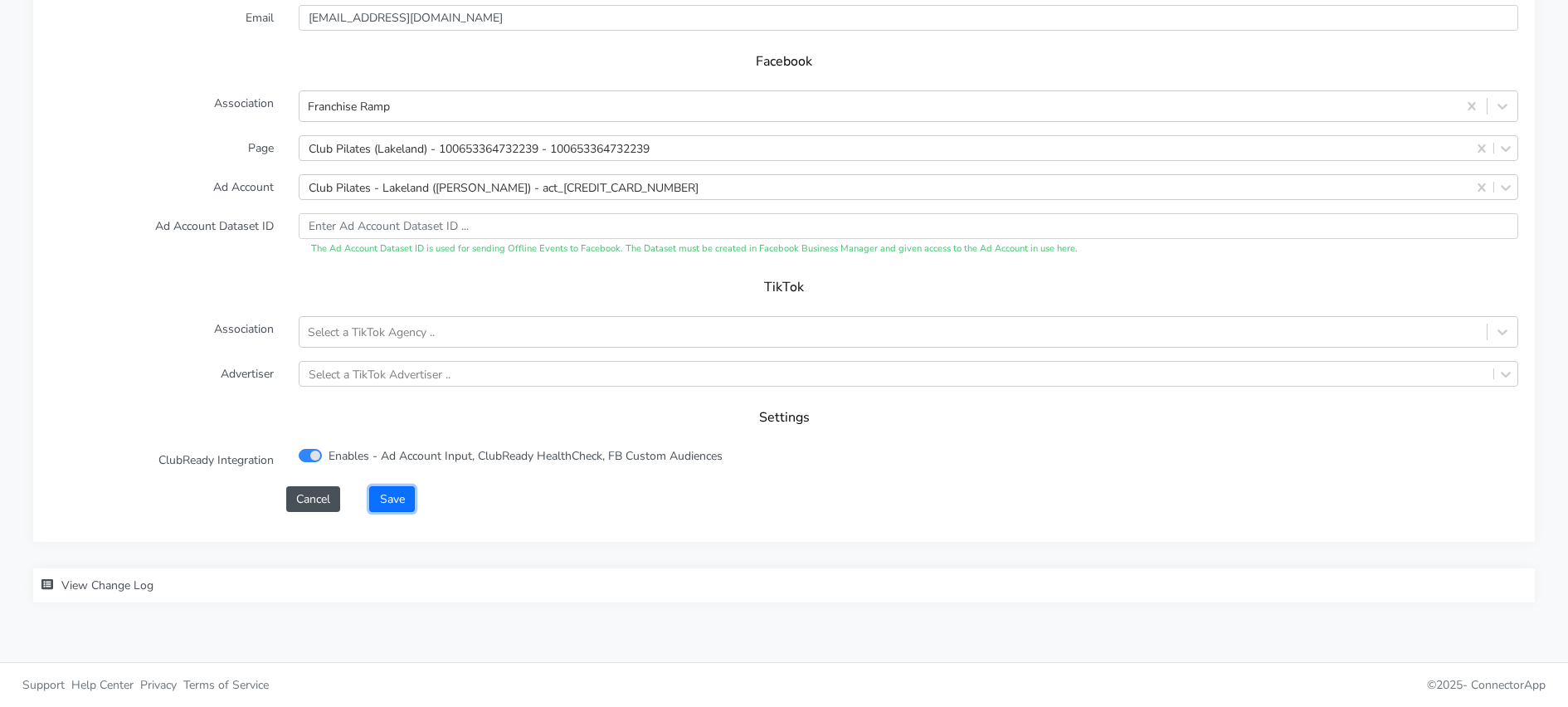
click at [401, 500] on button "Save" at bounding box center [391, 498] width 45 height 25
click at [397, 487] on button "Save" at bounding box center [391, 498] width 45 height 25
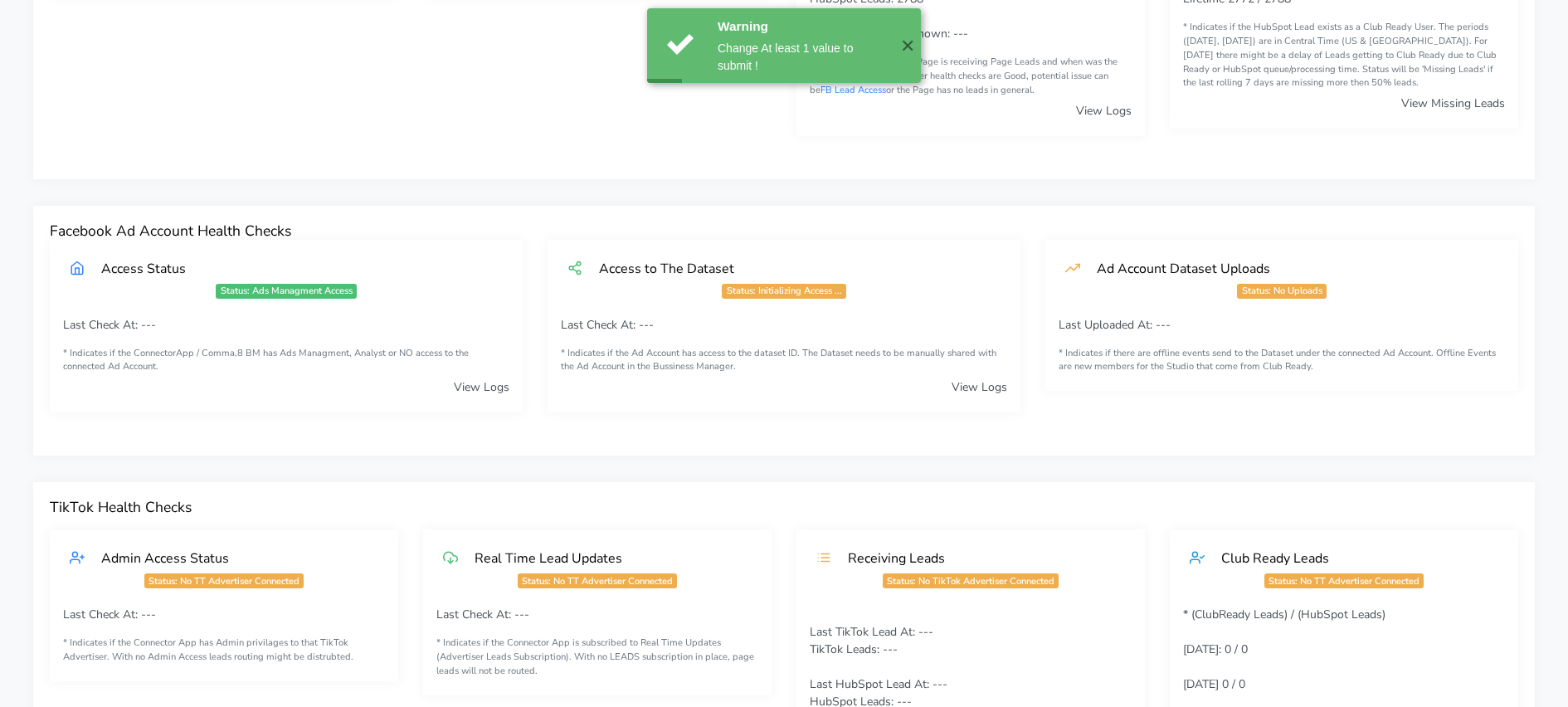
scroll to position [0, 0]
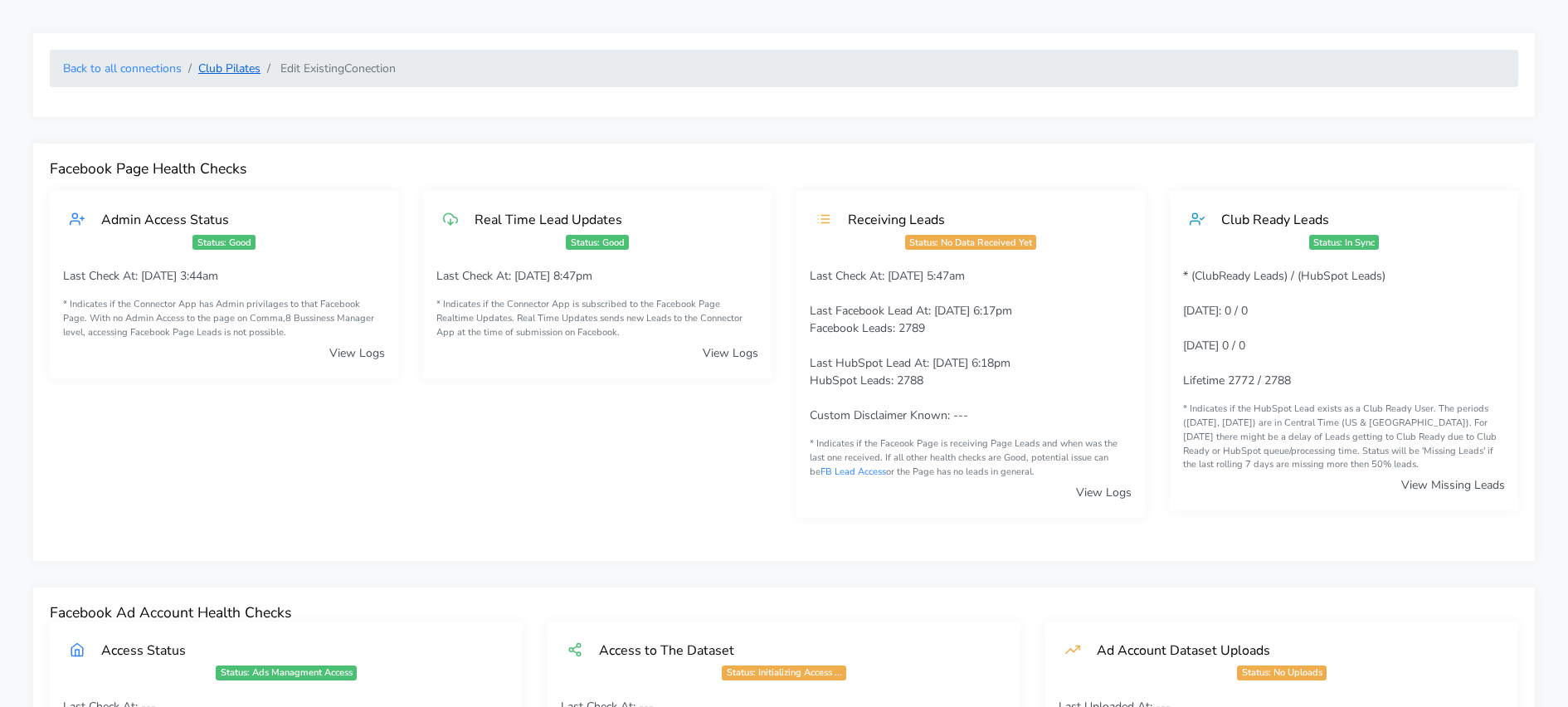
click at [236, 71] on link "Club Pilates" at bounding box center [229, 68] width 62 height 16
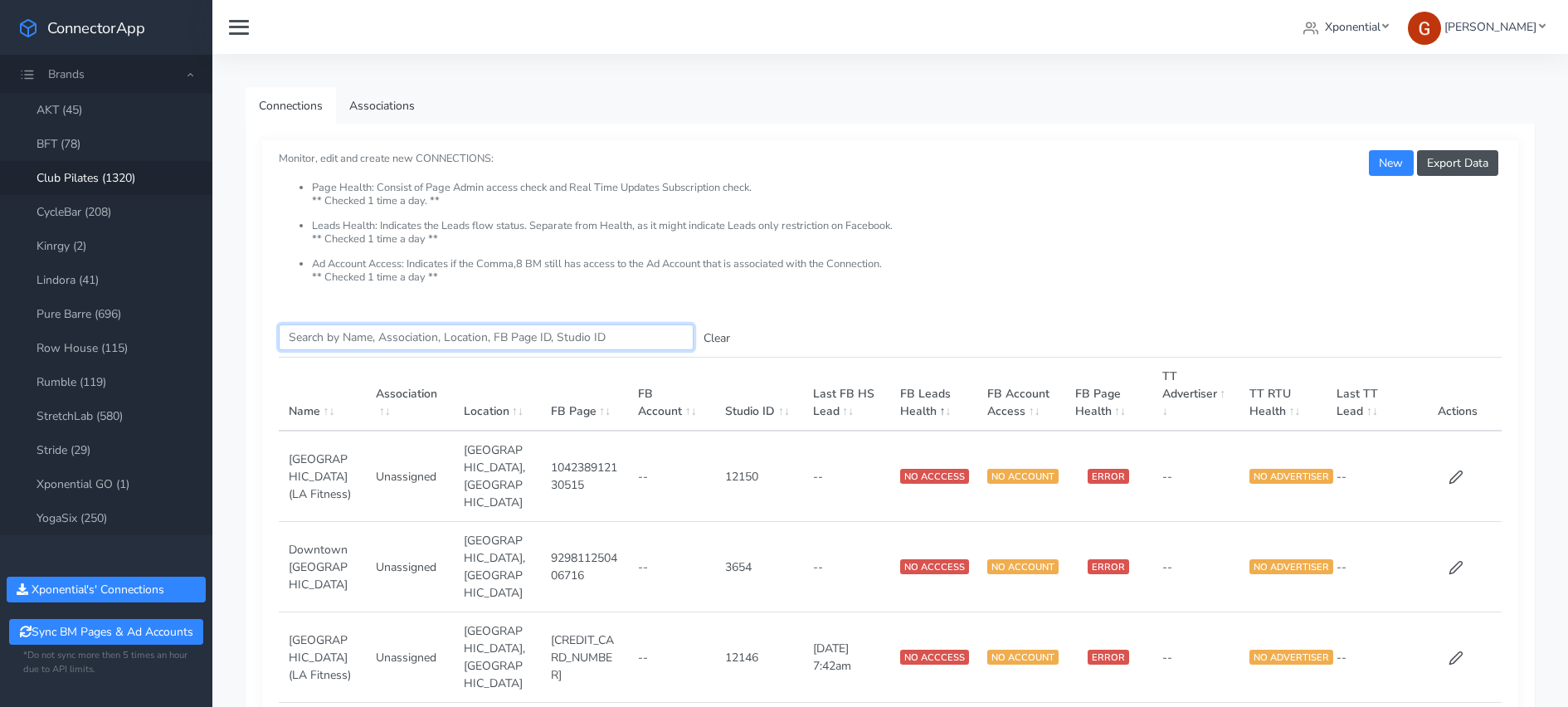
click at [355, 337] on input "Search this table" at bounding box center [486, 337] width 415 height 25
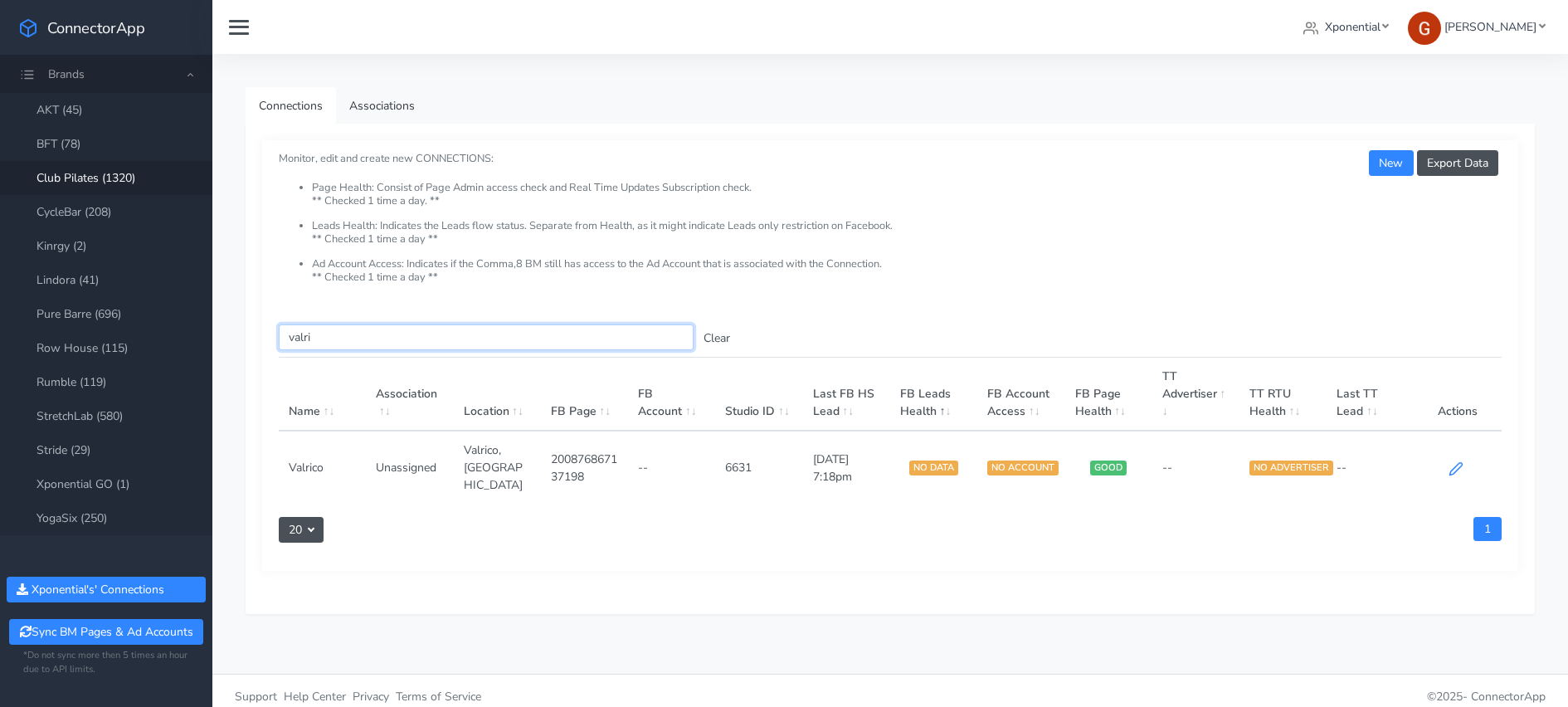
type input "valri"
click at [1463, 461] on icon at bounding box center [1456, 468] width 15 height 15
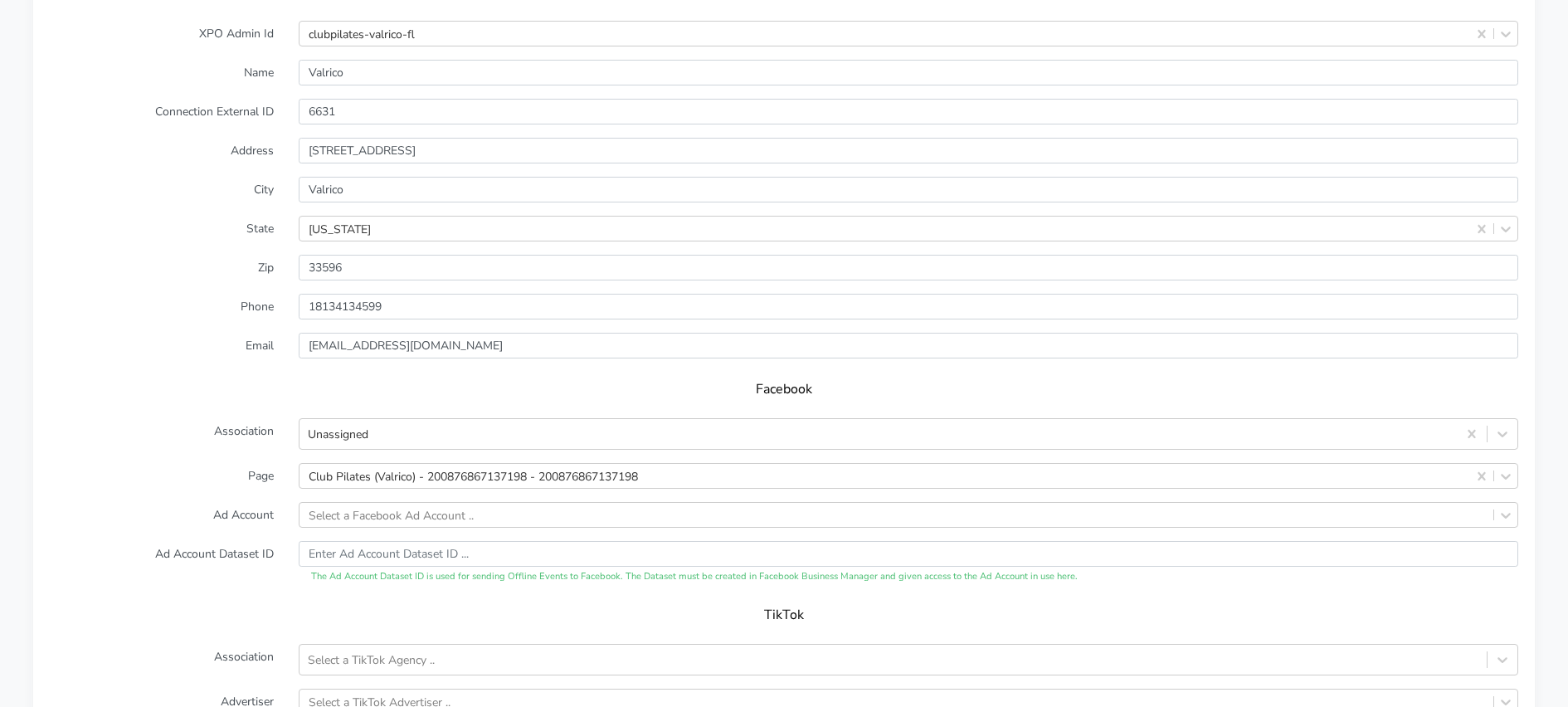
scroll to position [1412, 0]
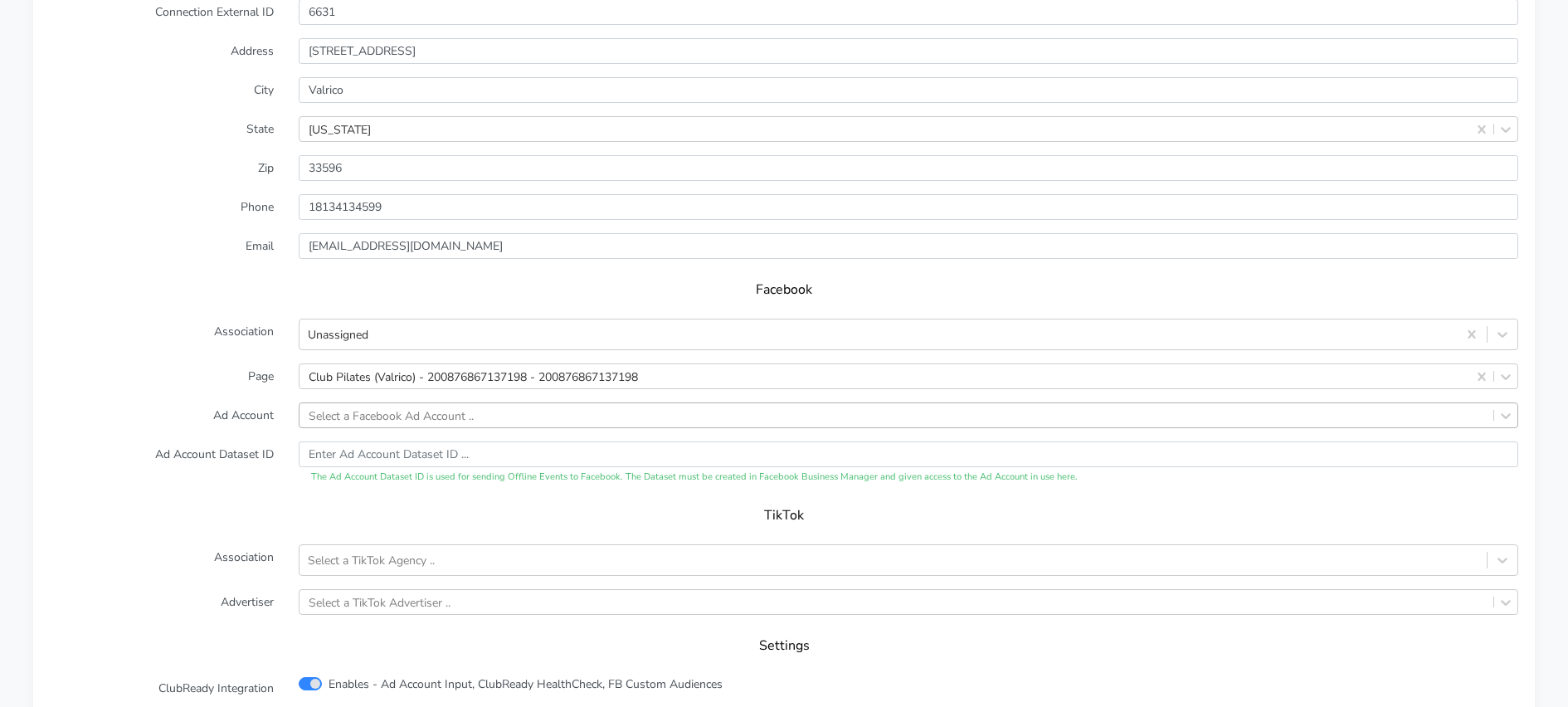
click at [361, 410] on div "Select a Facebook Ad Account .." at bounding box center [391, 415] width 165 height 18
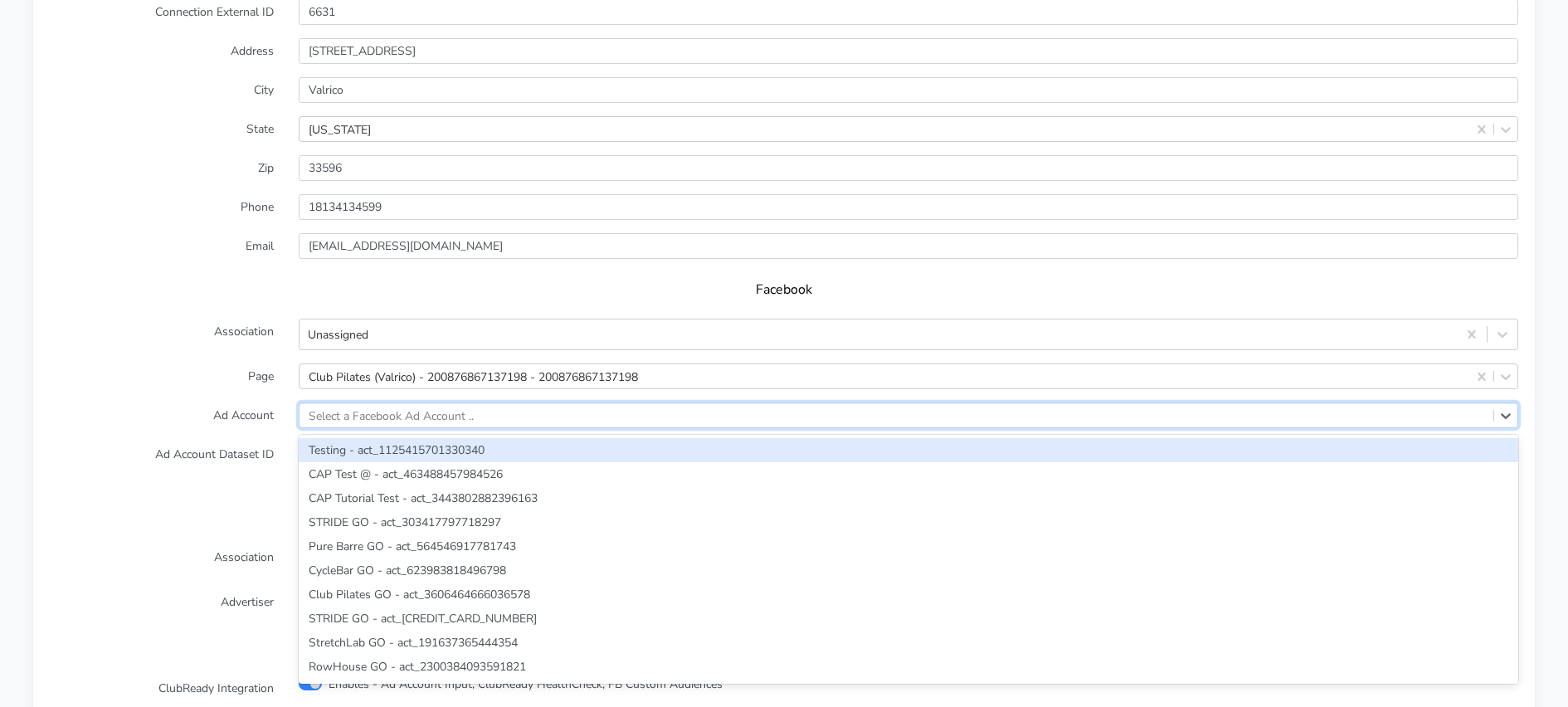
paste input "363170114667675"
type input "363170114667675"
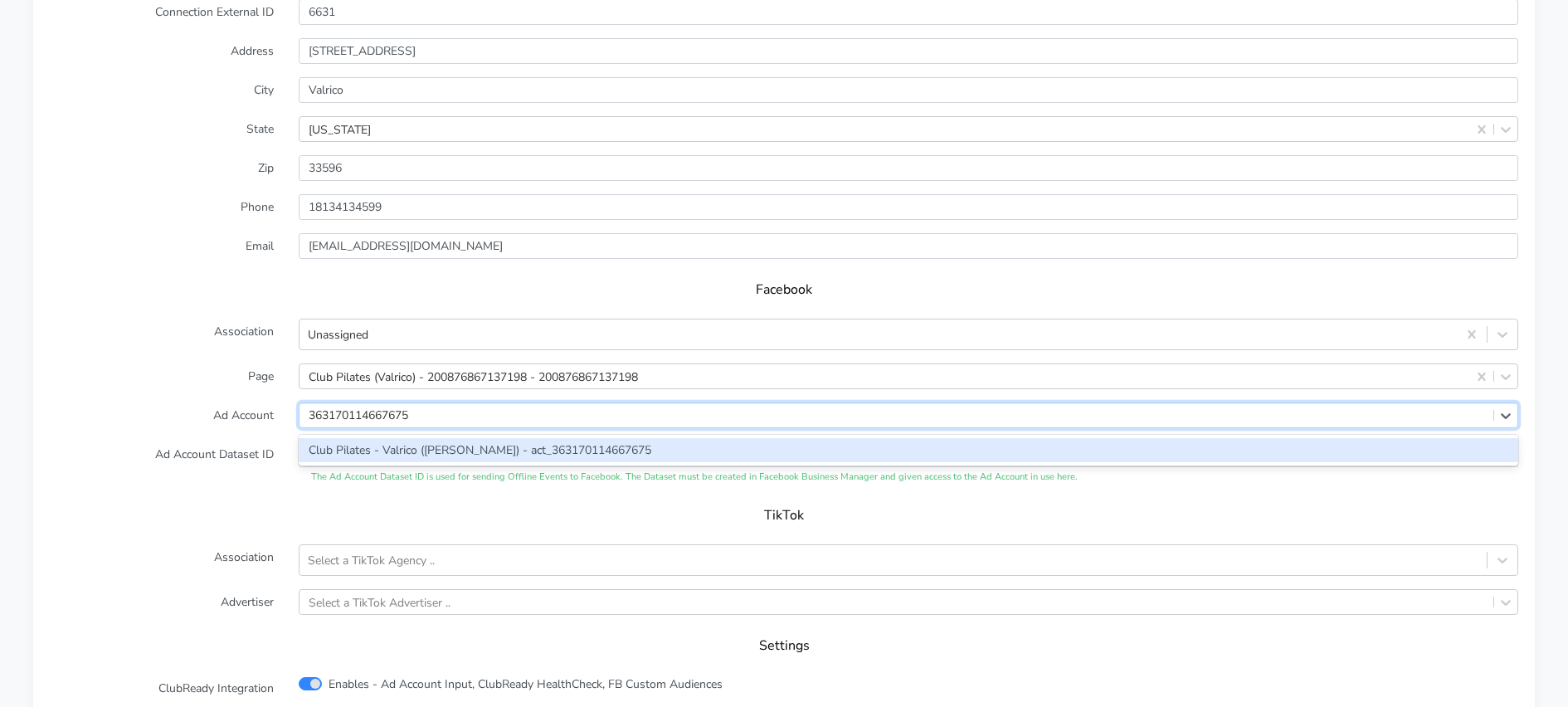
click at [370, 447] on div "Club Pilates - Valrico ([PERSON_NAME]) - act_363170114667675" at bounding box center [908, 449] width 1220 height 24
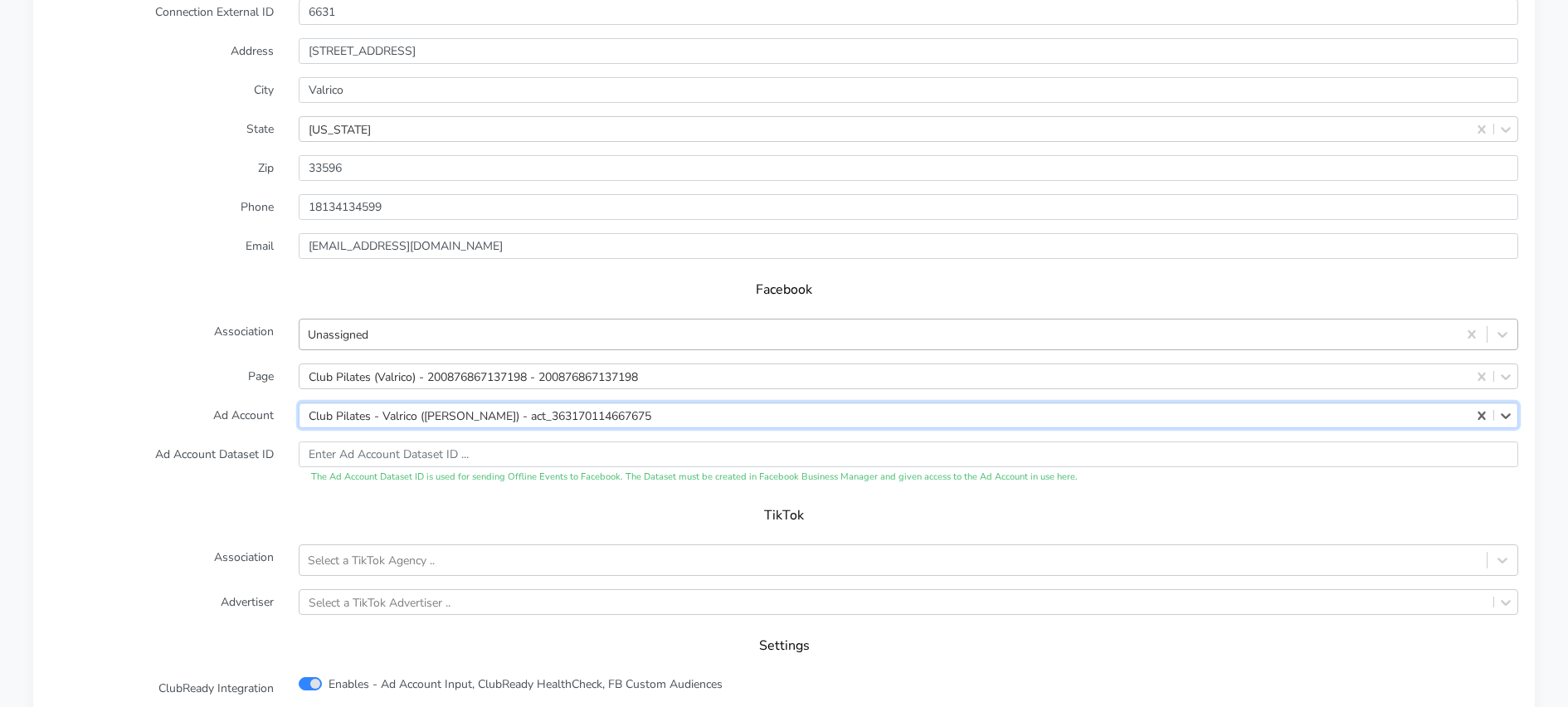
click at [380, 342] on div "Unassigned" at bounding box center [878, 334] width 1157 height 27
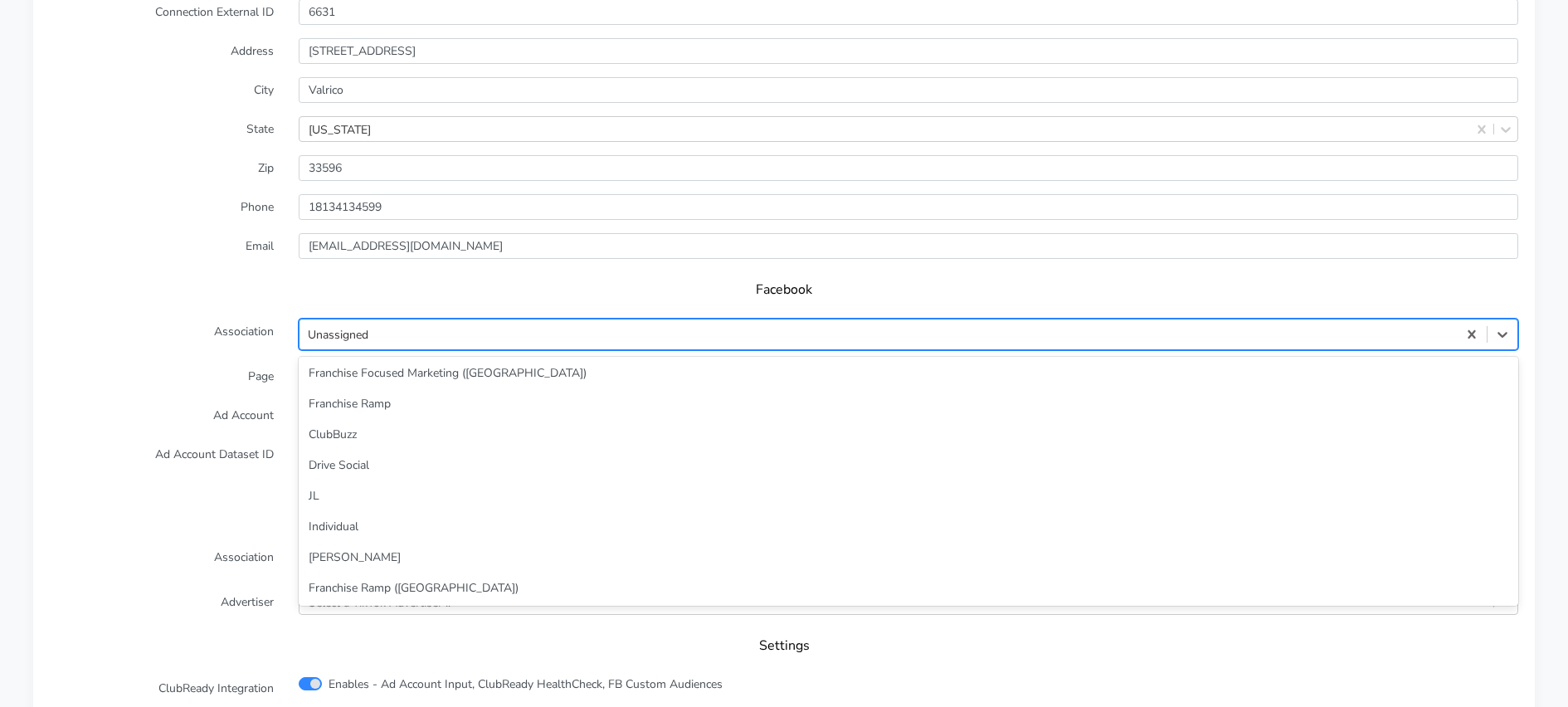
scroll to position [0, 0]
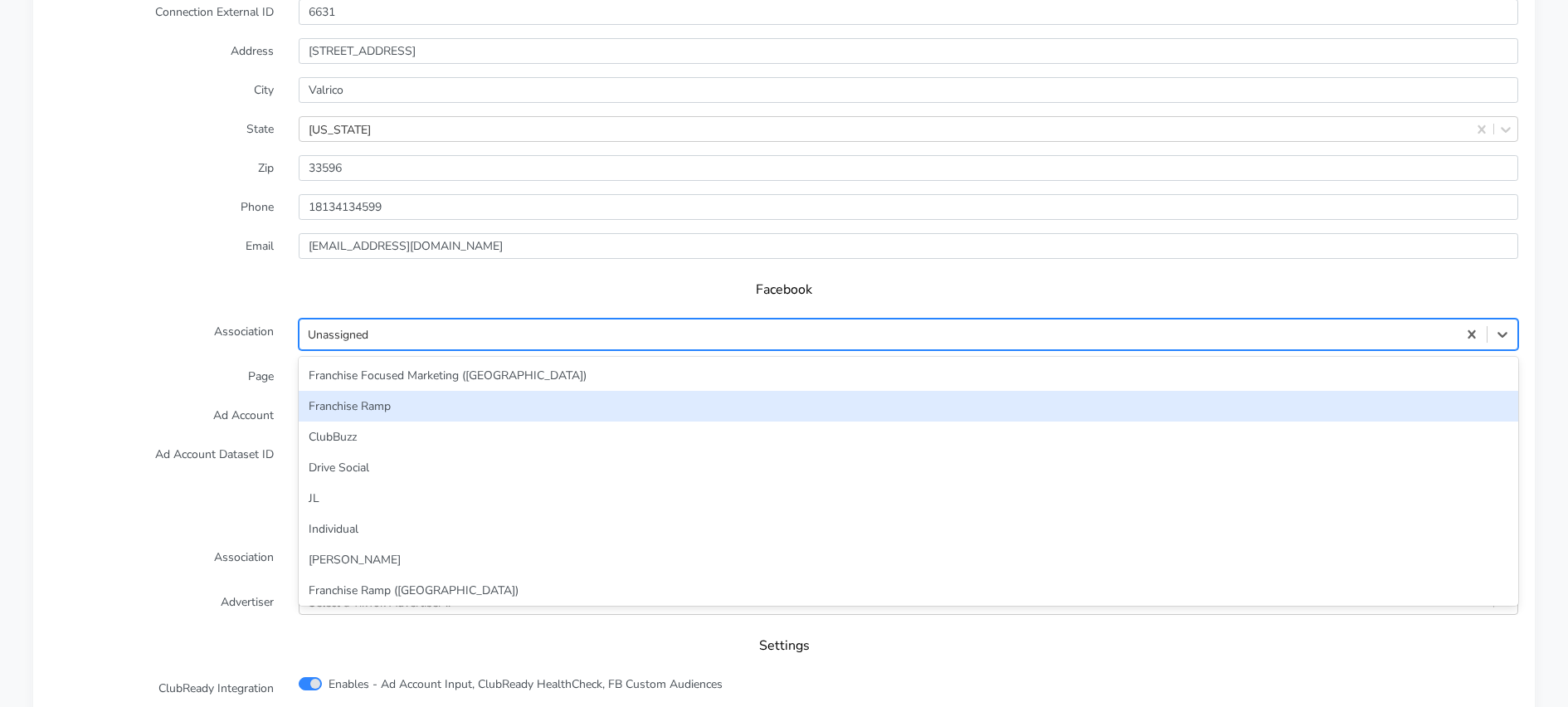
click at [382, 407] on div "Franchise Ramp" at bounding box center [908, 405] width 1220 height 31
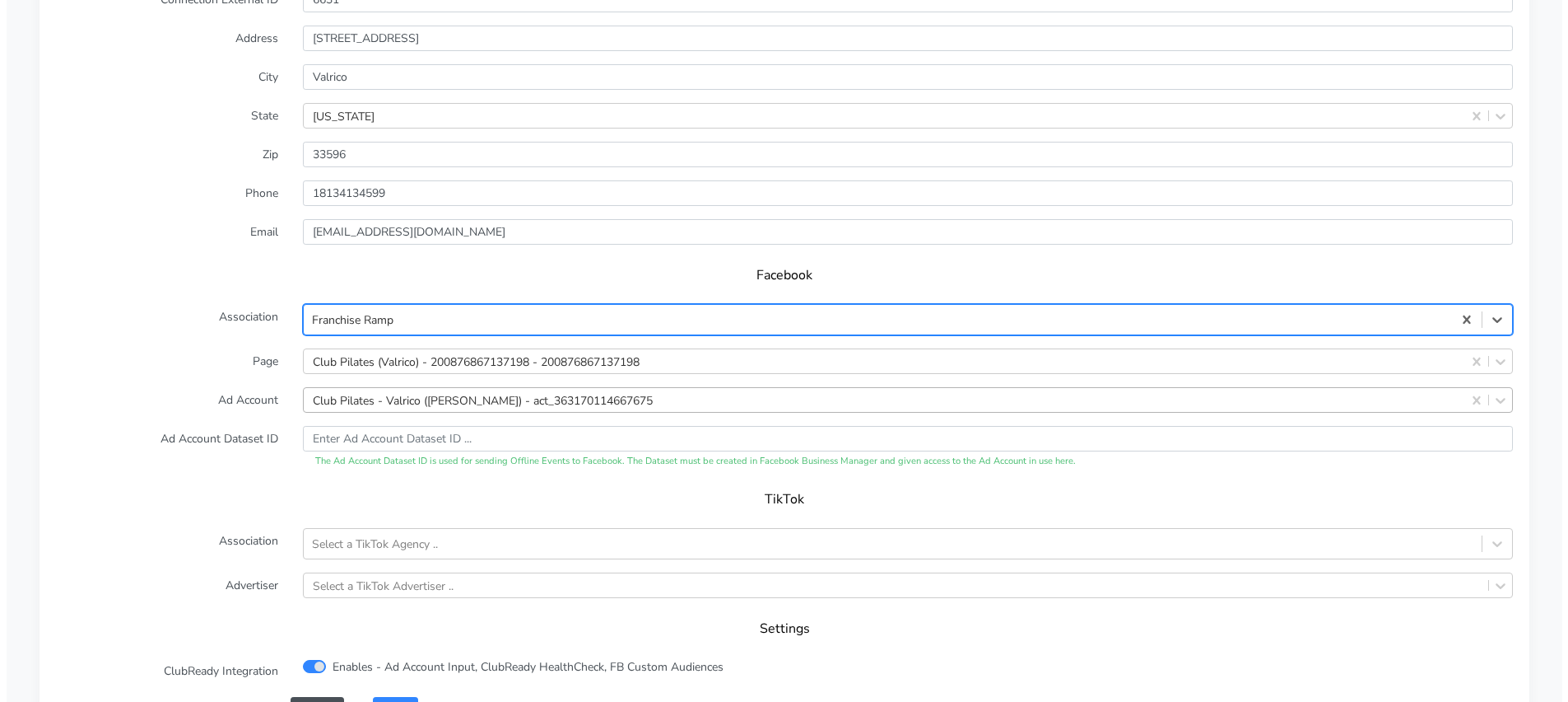
scroll to position [1550, 0]
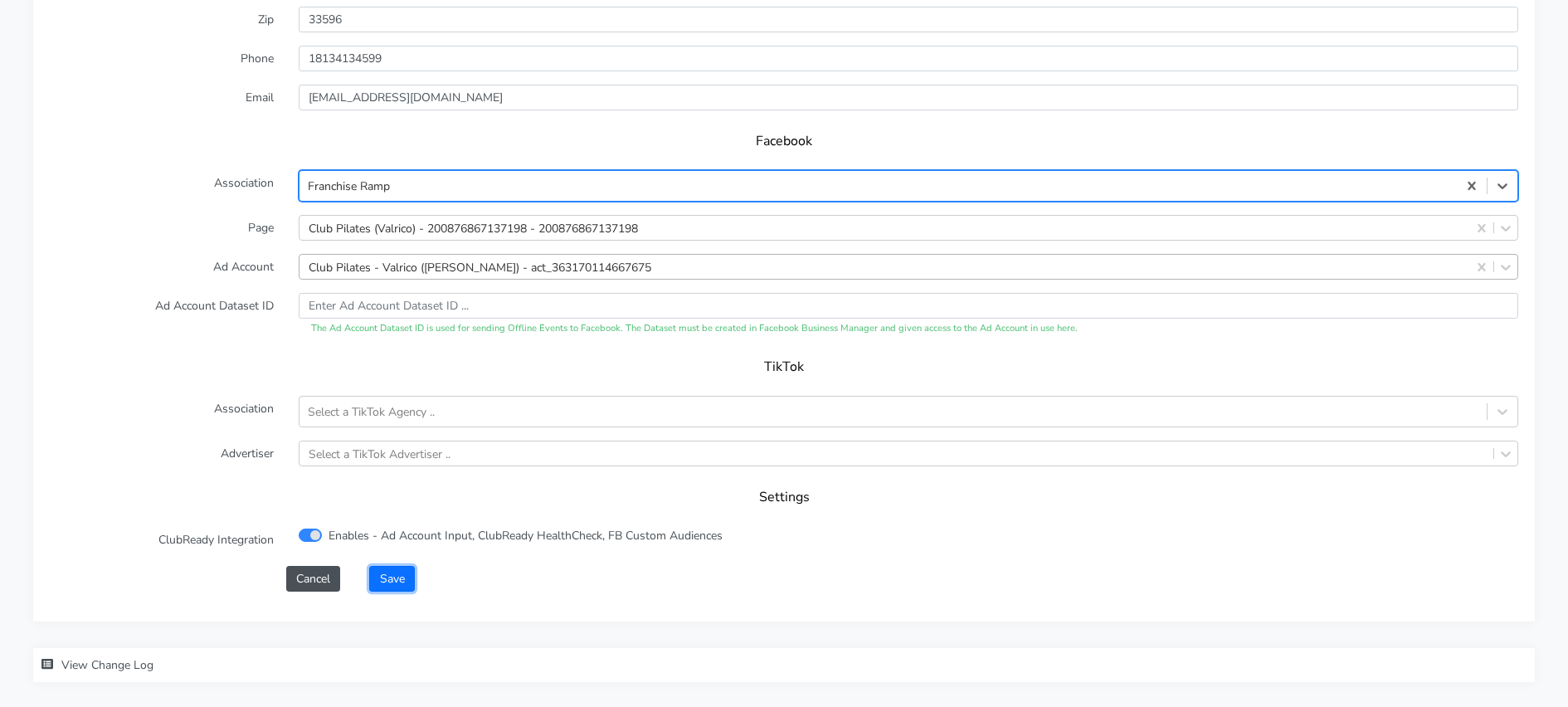
click at [397, 577] on button "Save" at bounding box center [391, 578] width 45 height 25
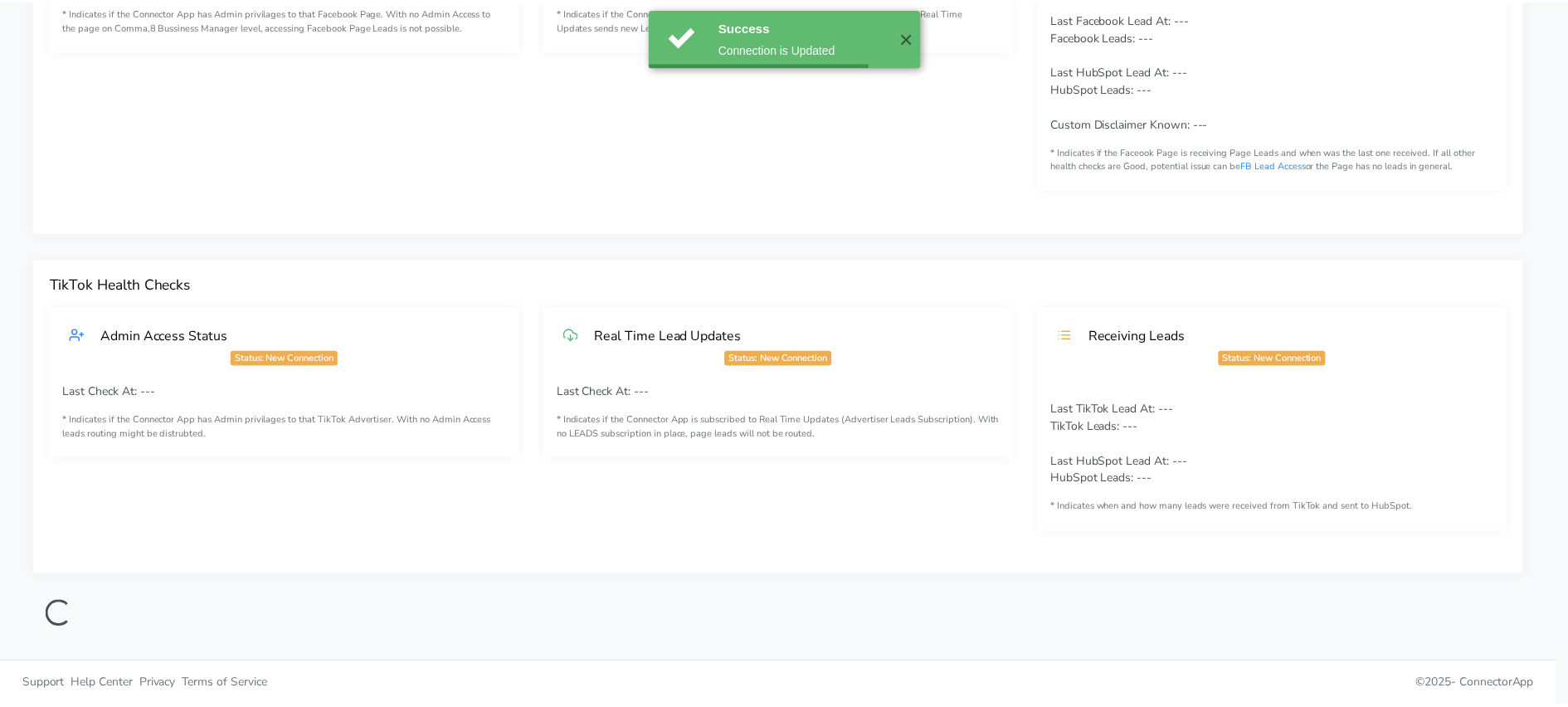
scroll to position [292, 0]
